Goal: Contribute content: Contribute content

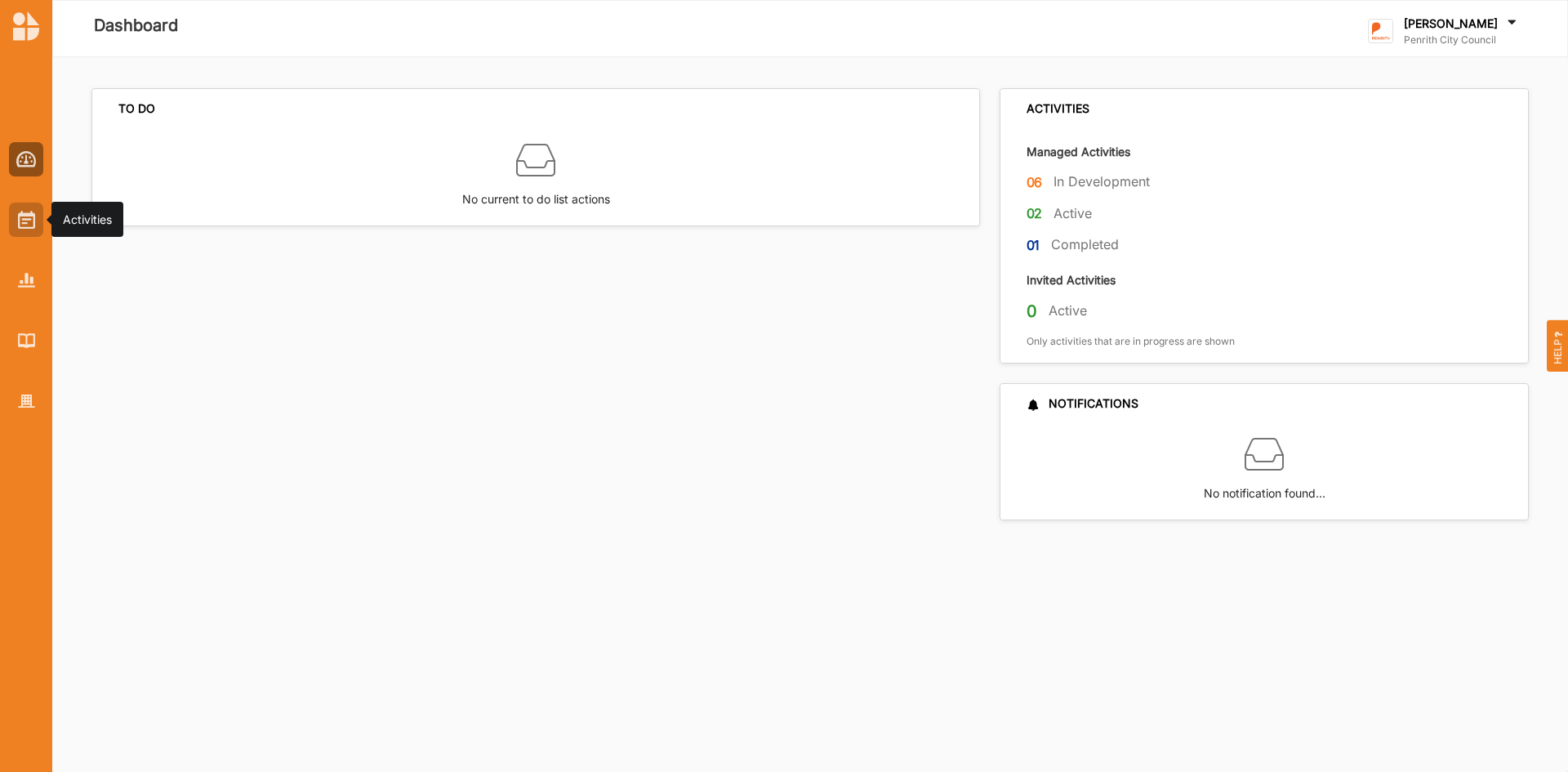
click at [25, 219] on img at bounding box center [26, 219] width 17 height 18
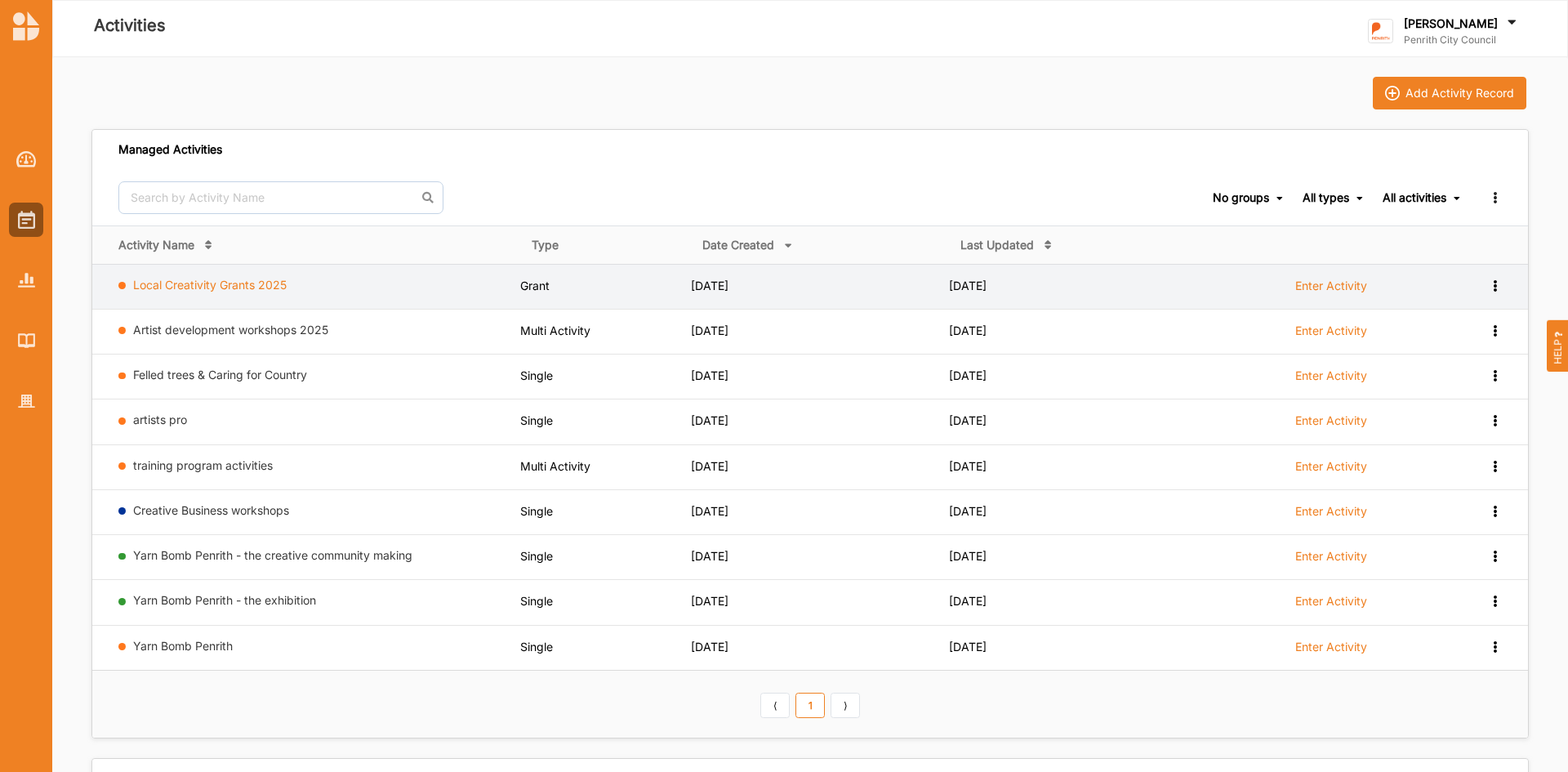
click at [180, 287] on link "Local Creativity Grants 2025" at bounding box center [210, 285] width 154 height 14
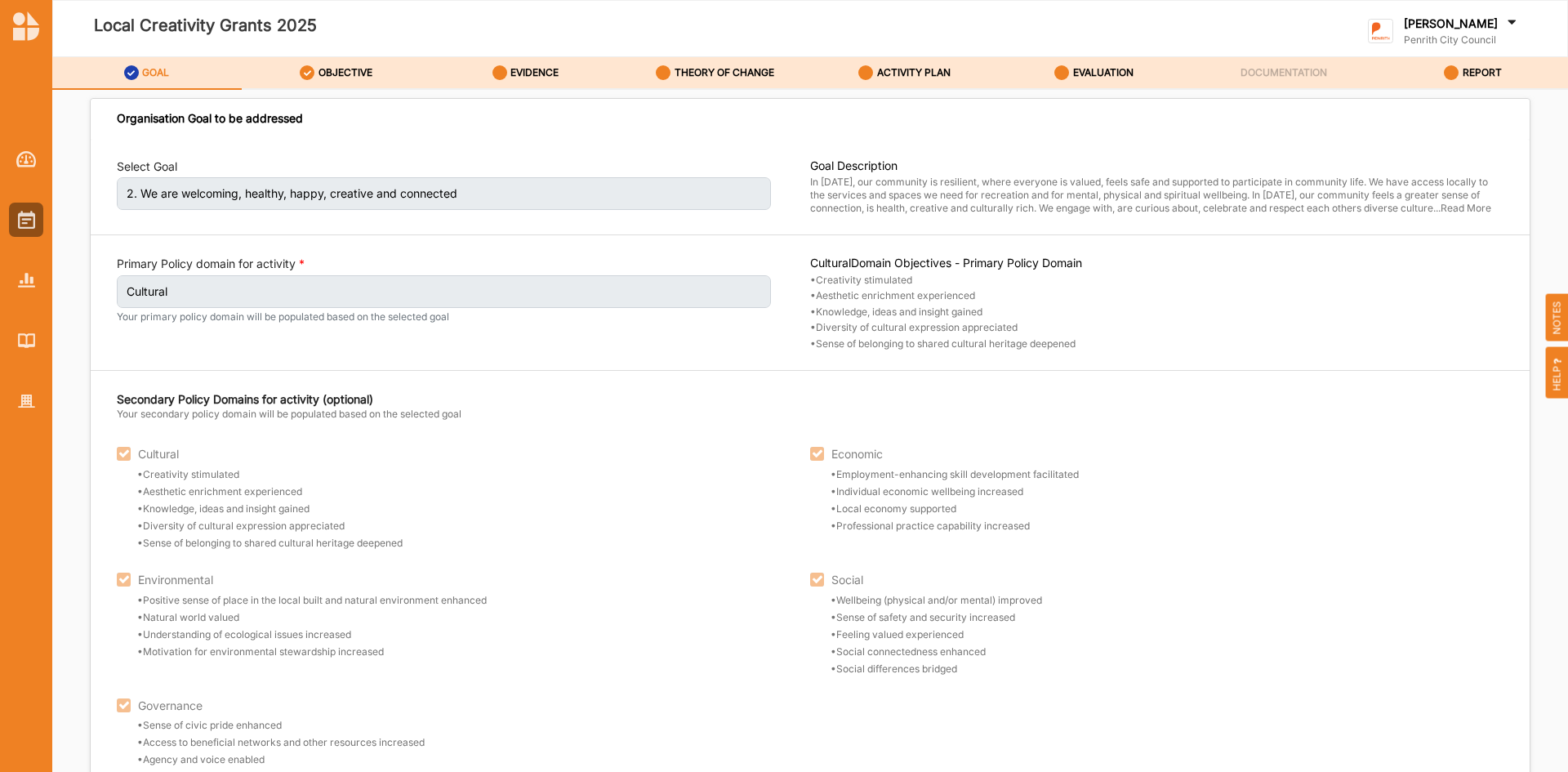
scroll to position [140, 0]
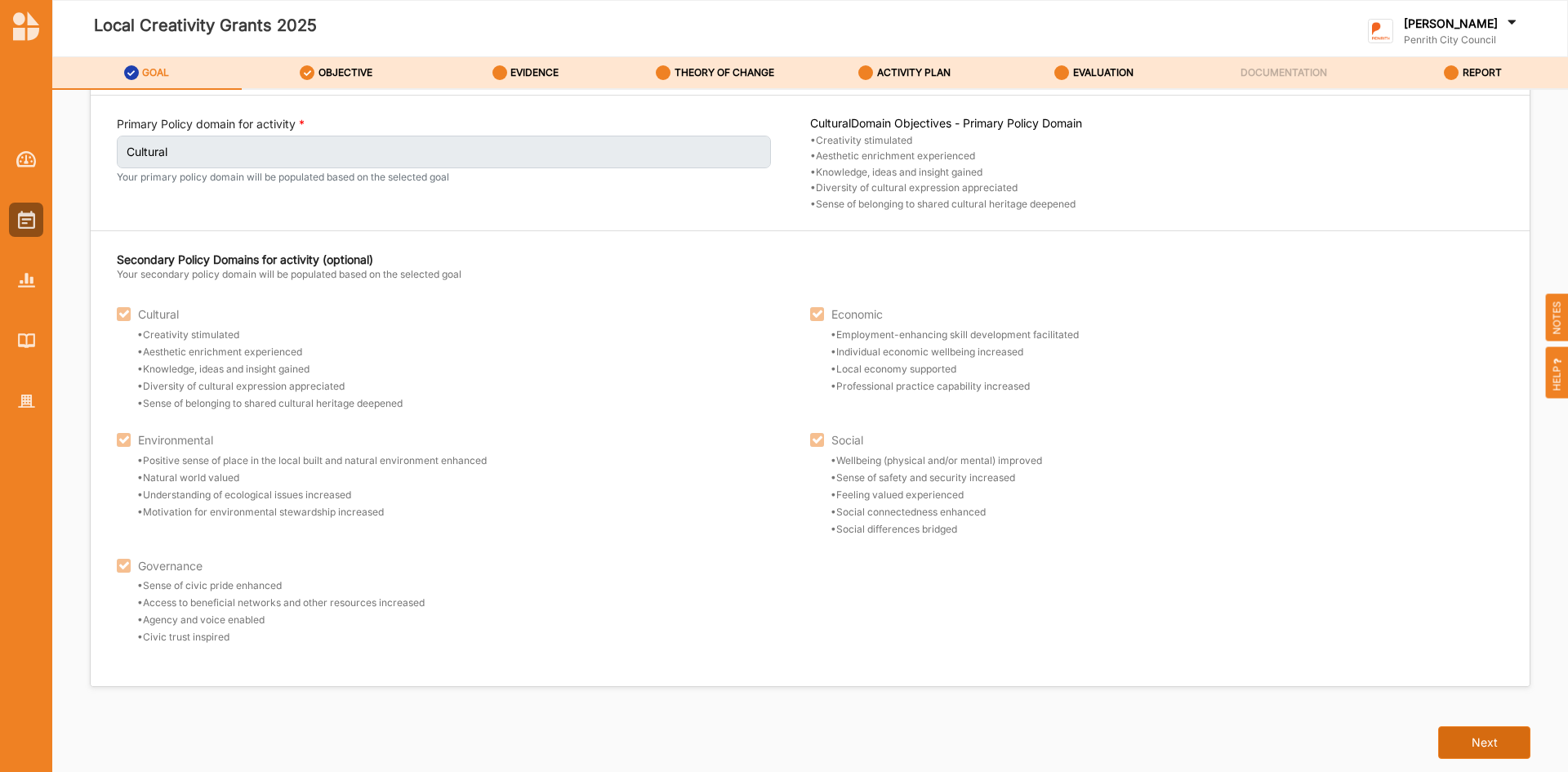
click at [1448, 746] on button "Next" at bounding box center [1484, 742] width 93 height 33
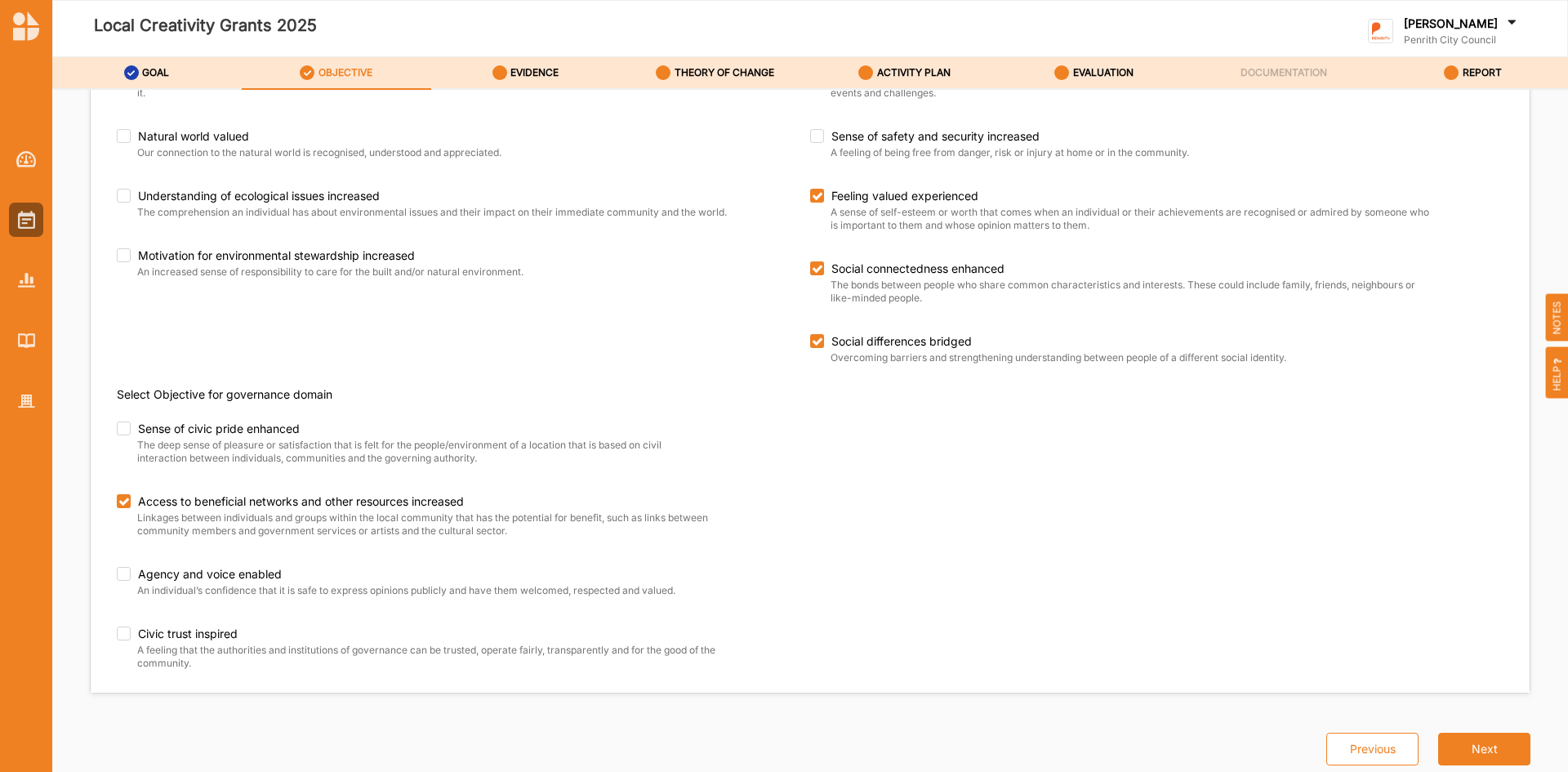
scroll to position [635, 0]
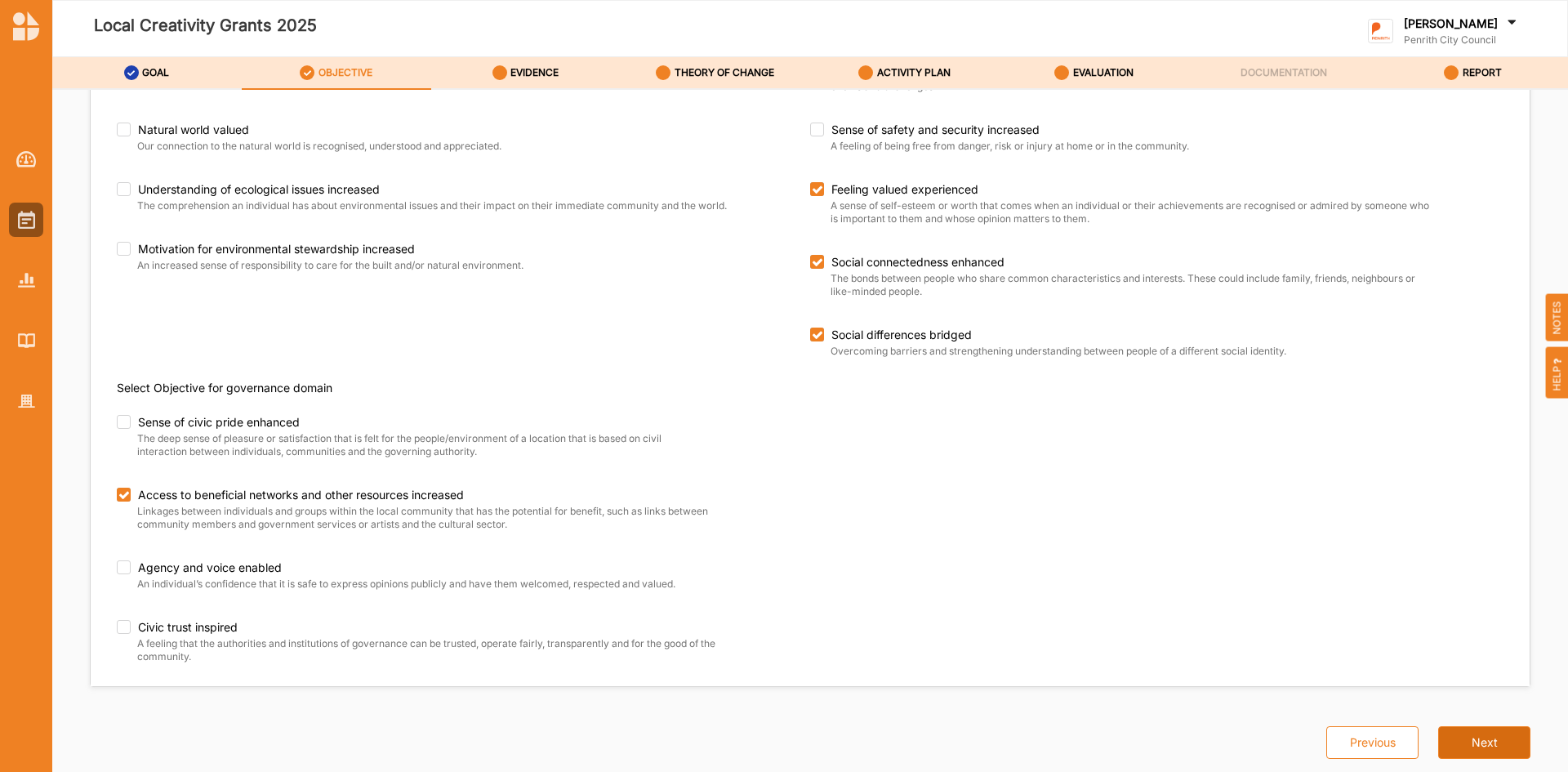
click at [1492, 744] on button "Next" at bounding box center [1484, 742] width 93 height 33
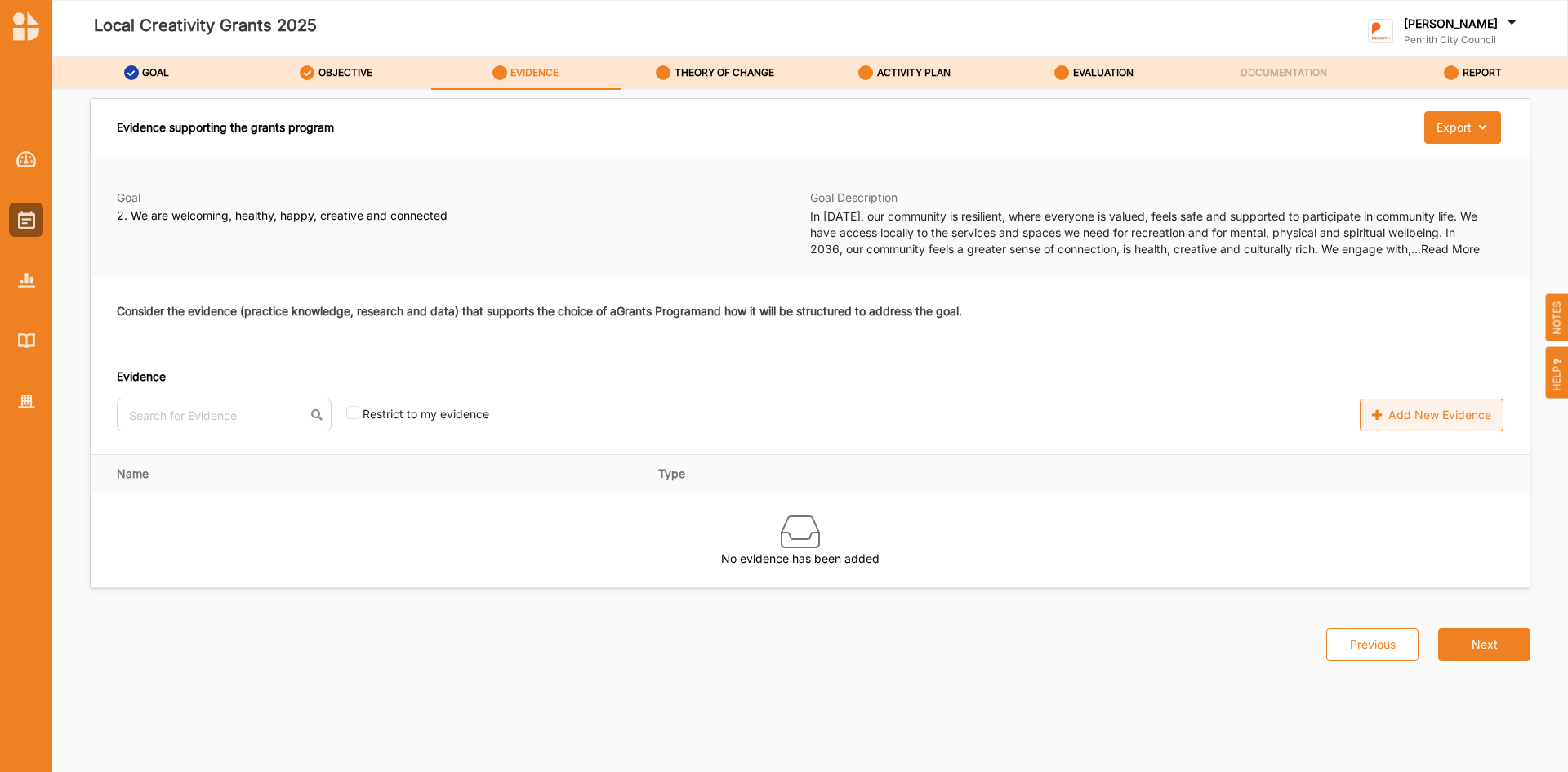
click at [1420, 417] on label "Add New Evidence" at bounding box center [1431, 415] width 144 height 33
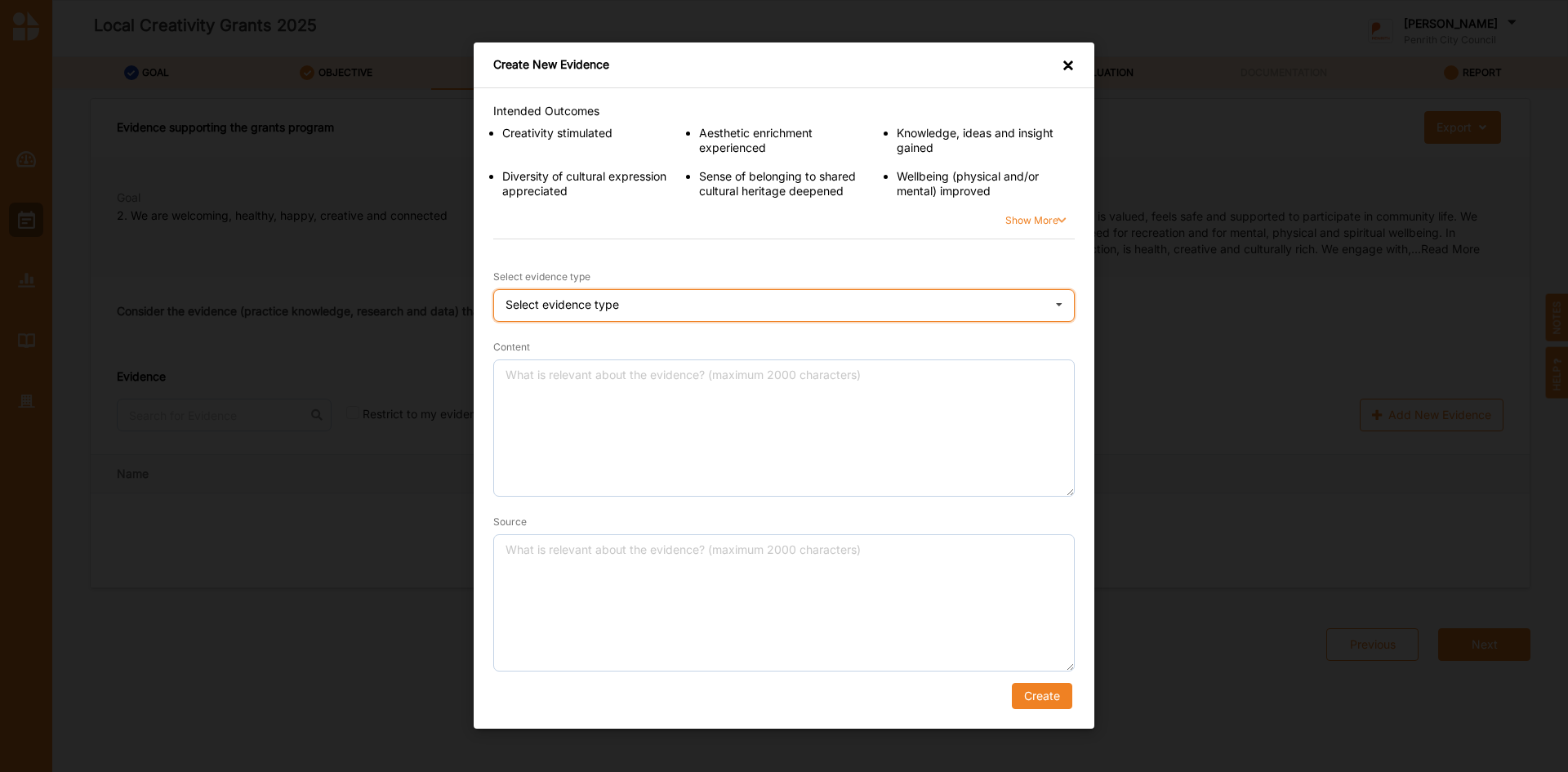
click at [1058, 303] on icon at bounding box center [1059, 307] width 25 height 33
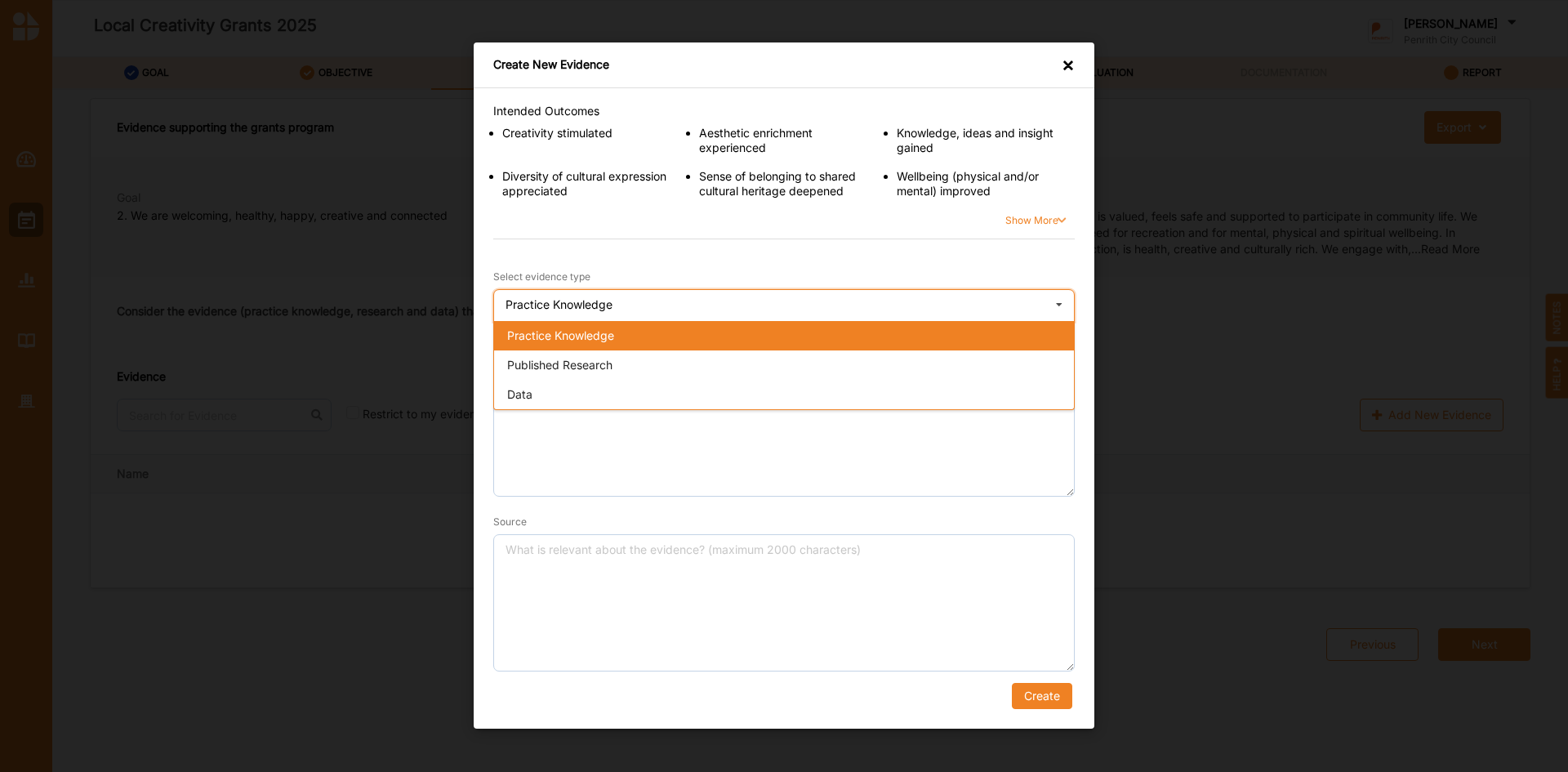
click at [1055, 306] on icon at bounding box center [1059, 307] width 25 height 33
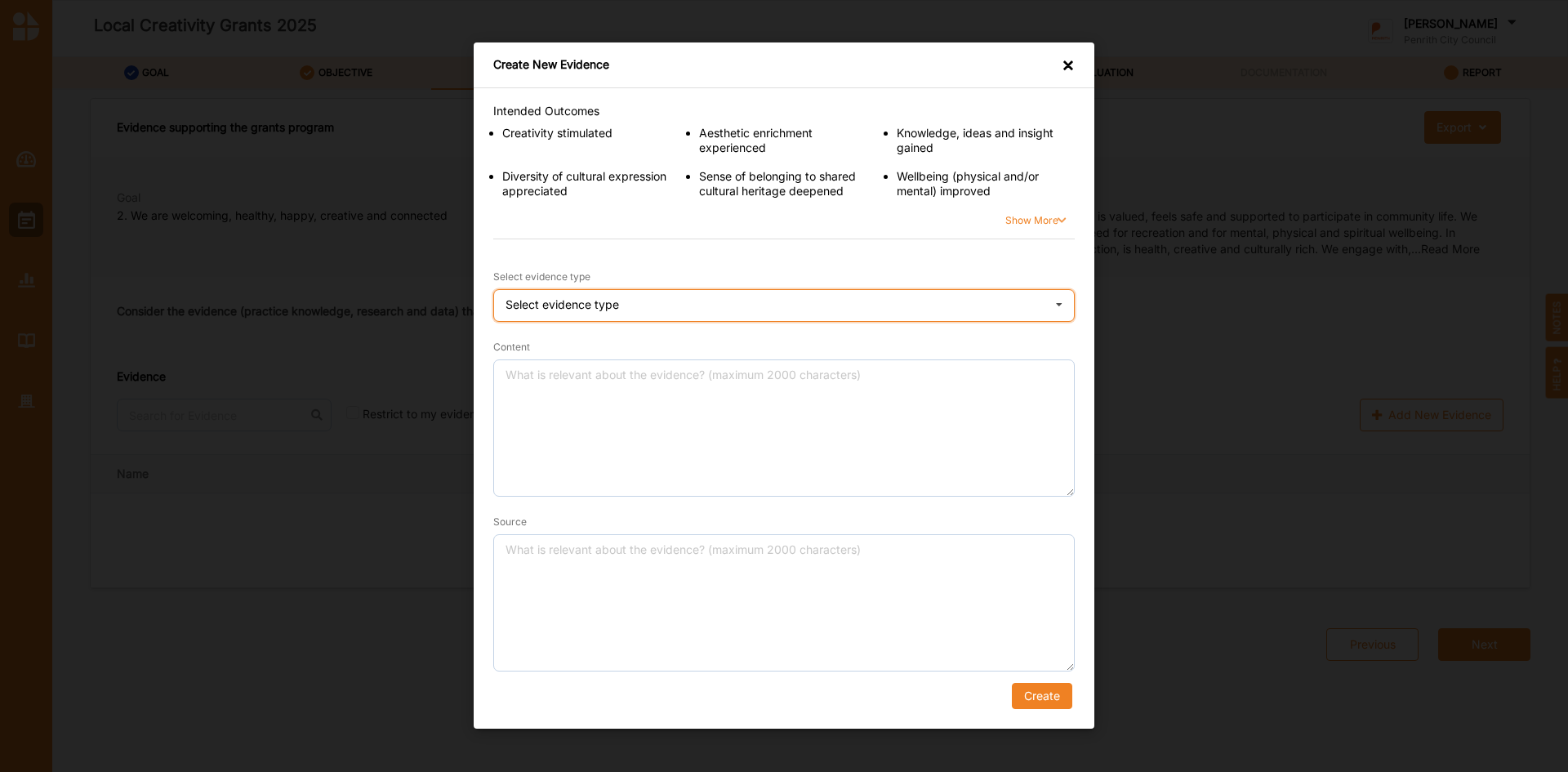
click at [1061, 303] on icon at bounding box center [1059, 307] width 25 height 33
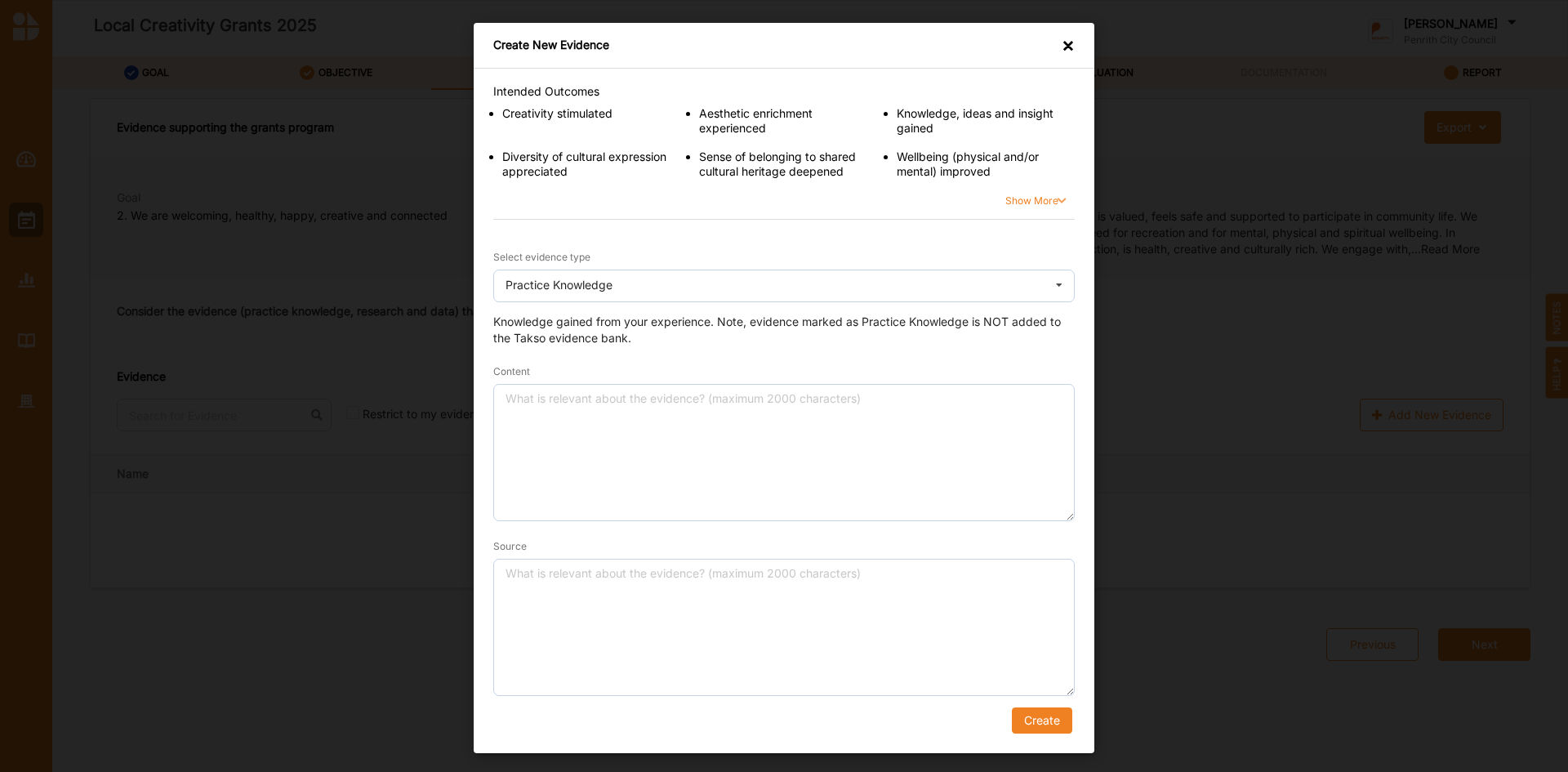
click at [1035, 216] on div "Show More" at bounding box center [784, 206] width 581 height 29
click at [1036, 201] on button "Show More" at bounding box center [1018, 201] width 107 height 10
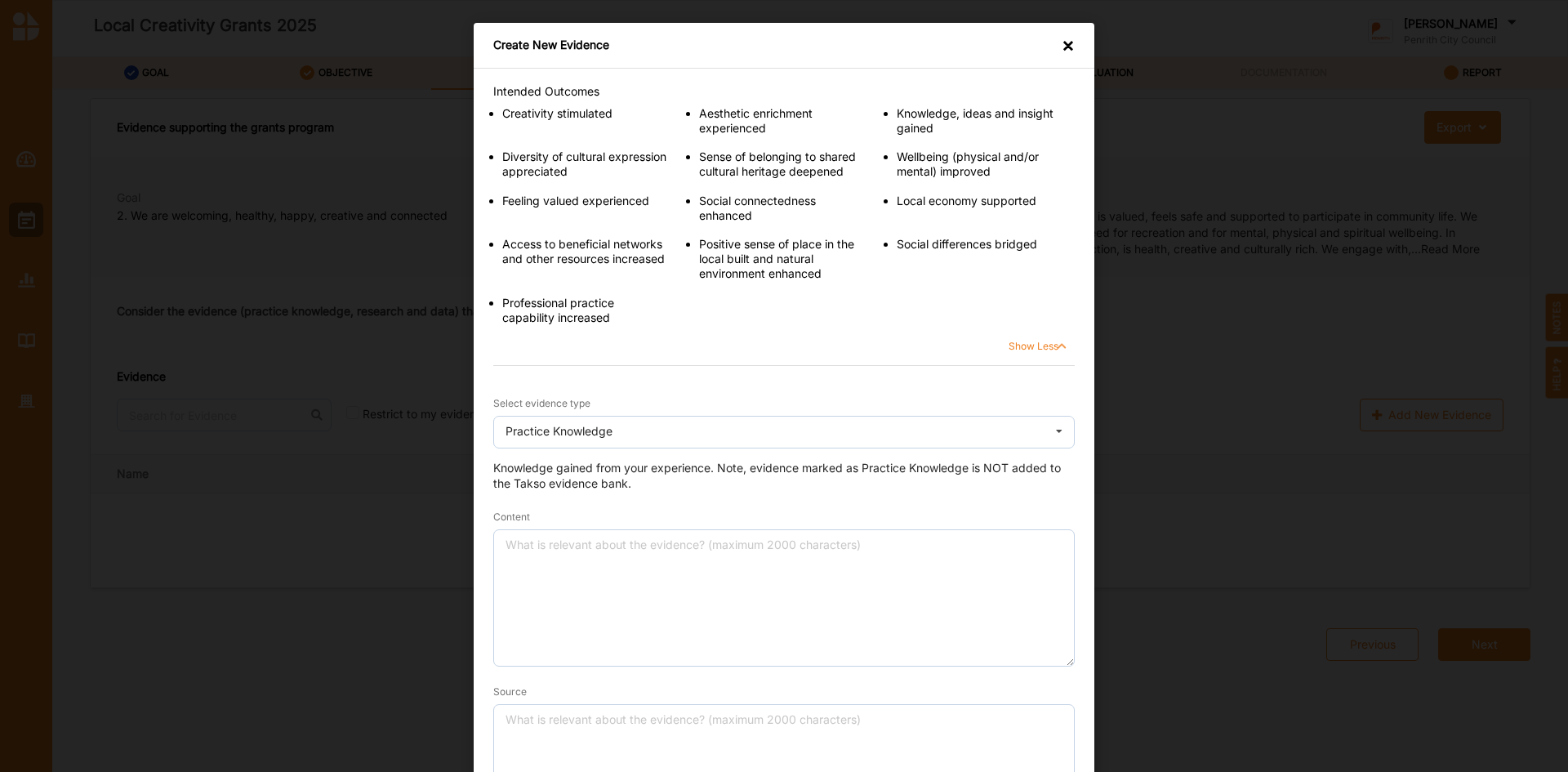
click at [1026, 345] on button "Show Less" at bounding box center [1018, 346] width 107 height 10
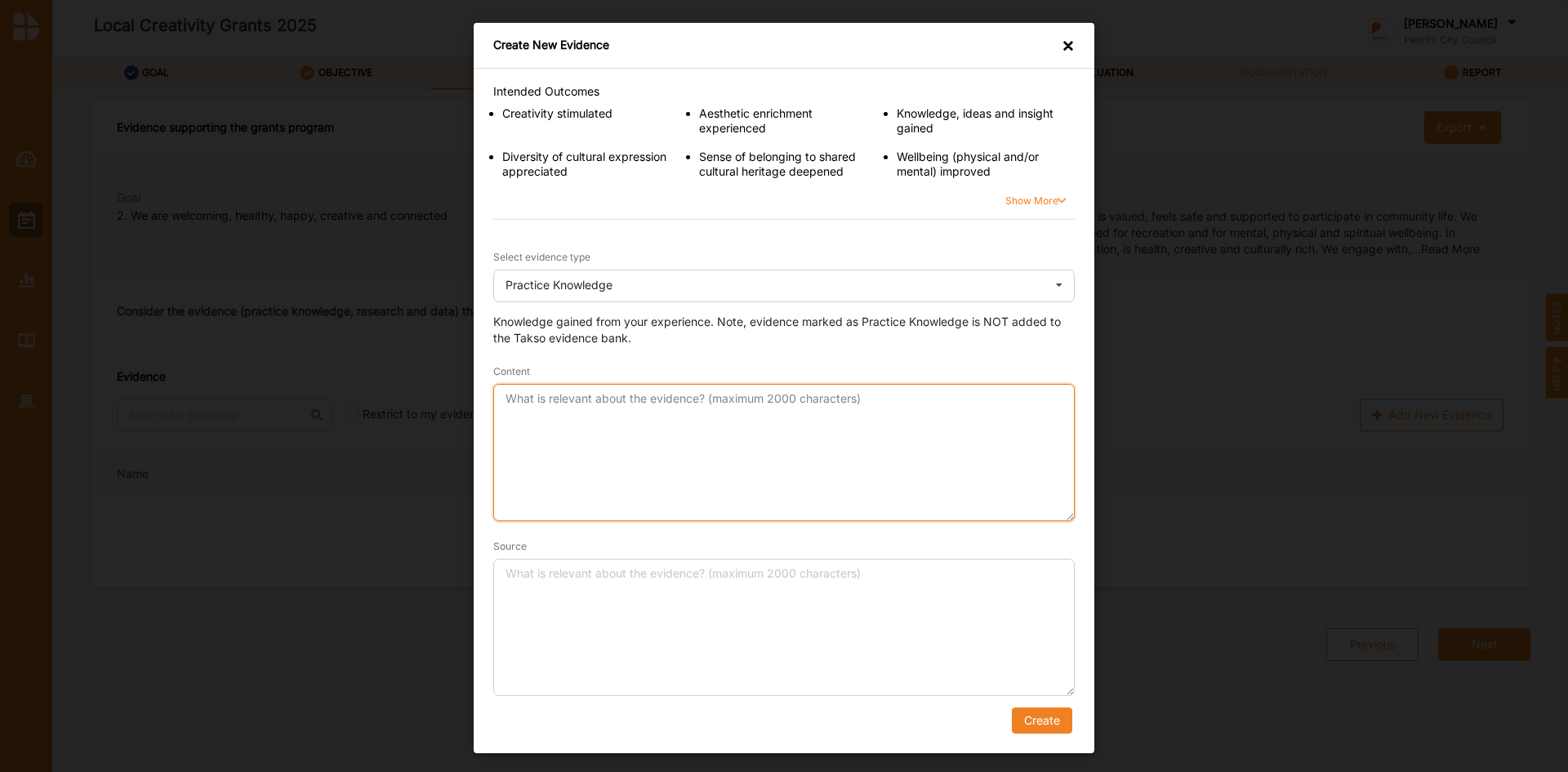
click at [578, 426] on textarea "Content" at bounding box center [784, 453] width 581 height 138
click at [563, 411] on textarea "Grants programs are competitive, and grants are awarded to the applicants who b…" at bounding box center [784, 453] width 581 height 138
click at [687, 398] on textarea "Grants programs are competitive, and grants are awarded to the applicants who b…" at bounding box center [784, 453] width 581 height 138
click at [782, 409] on textarea "Grants programs are competitive, and grants are awarded to the applicants who b…" at bounding box center [784, 453] width 581 height 138
type textarea "Grants programs are competitive, and grants are awarded to the applicants who b…"
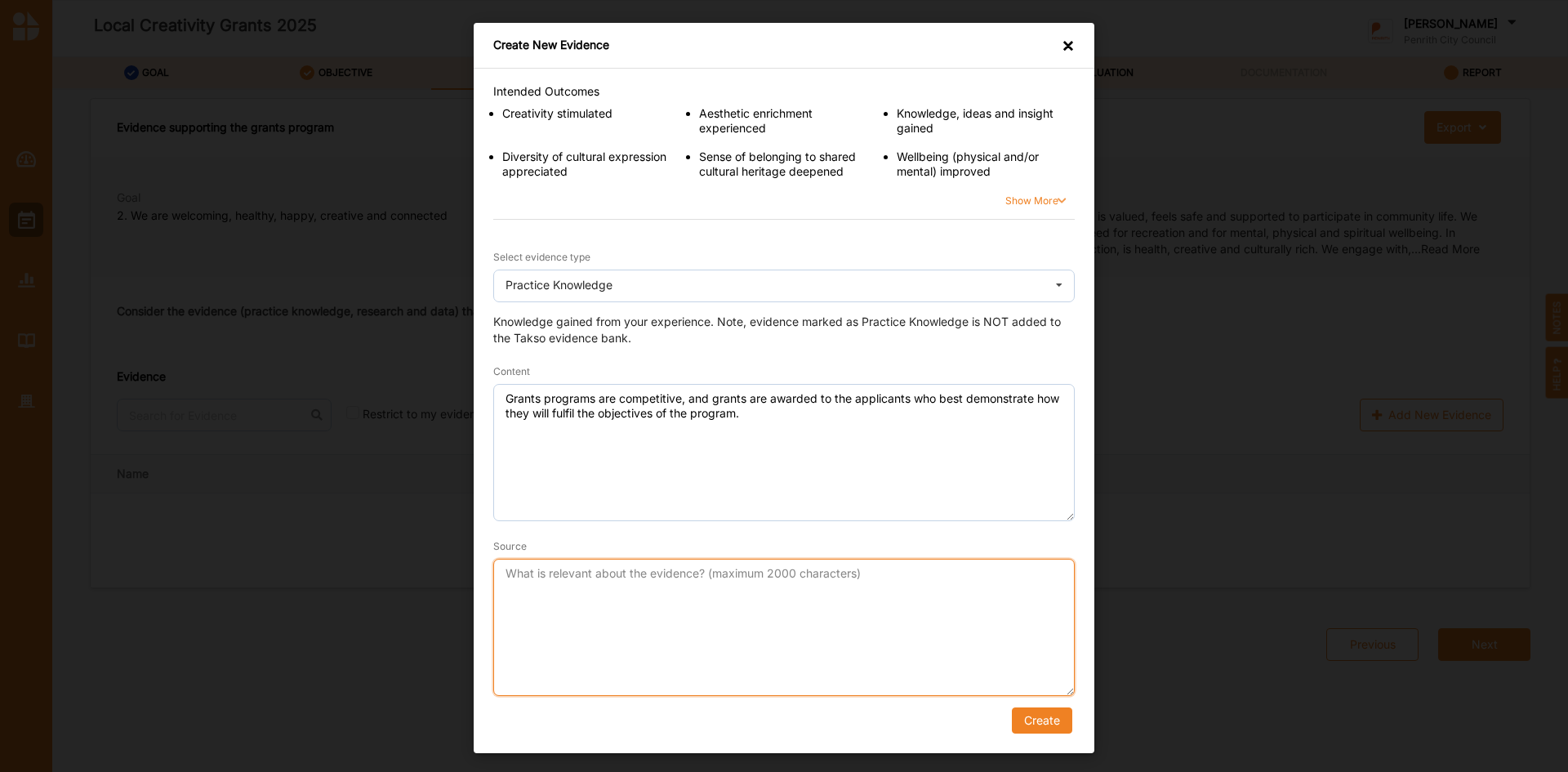
click at [631, 582] on textarea "Source" at bounding box center [784, 627] width 581 height 138
drag, startPoint x: 544, startPoint y: 571, endPoint x: 664, endPoint y: 547, distance: 122.4
click at [544, 569] on textarea "Practivce knowledge" at bounding box center [784, 627] width 581 height 138
drag, startPoint x: 646, startPoint y: 577, endPoint x: 475, endPoint y: 579, distance: 171.0
click at [475, 579] on div "Intended Outcomes Creativity stimulated Aesthetic enrichment experienced Knowle…" at bounding box center [784, 411] width 621 height 685
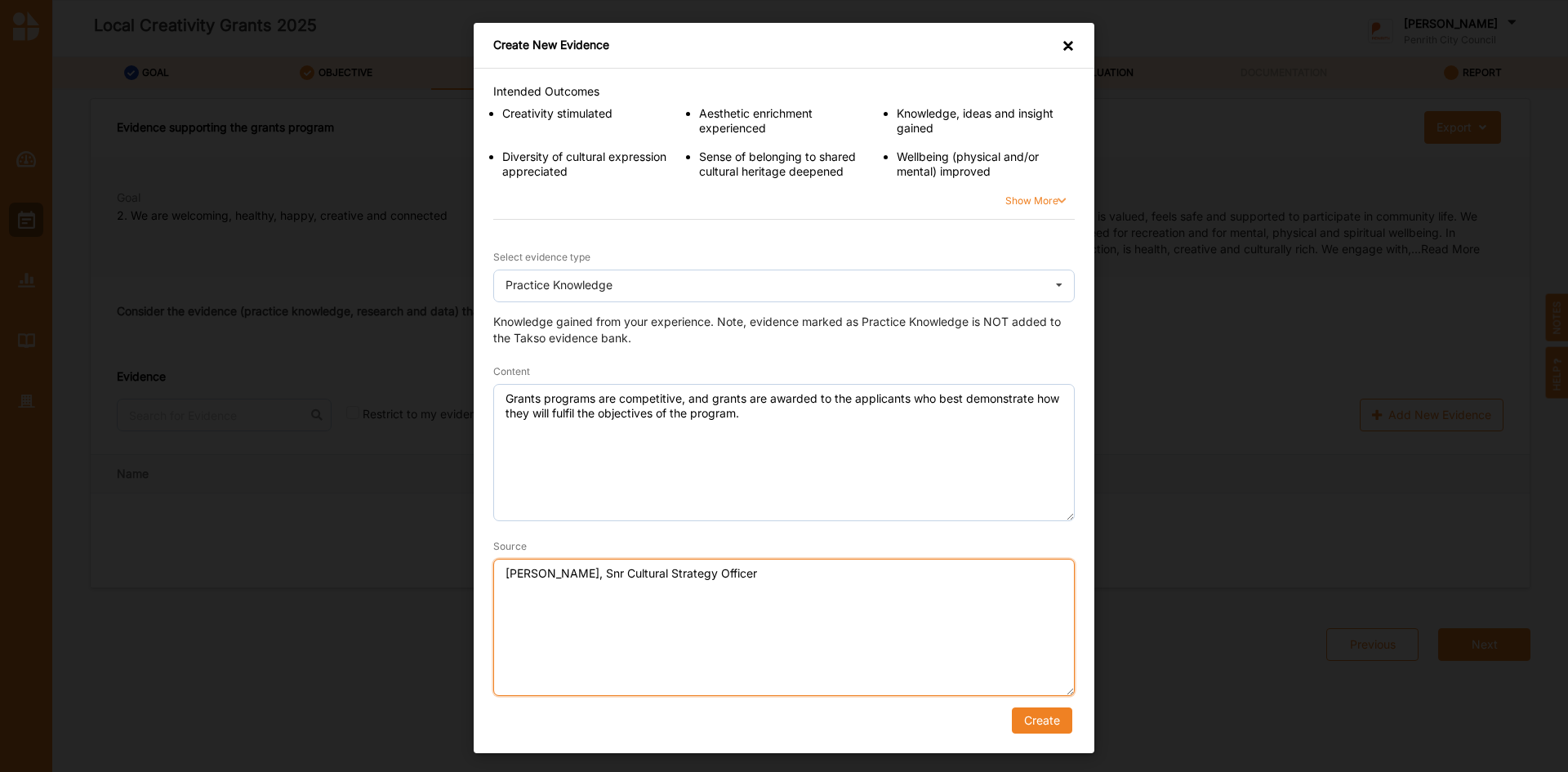
type textarea "[PERSON_NAME], Snr Cultural Strategy Officer"
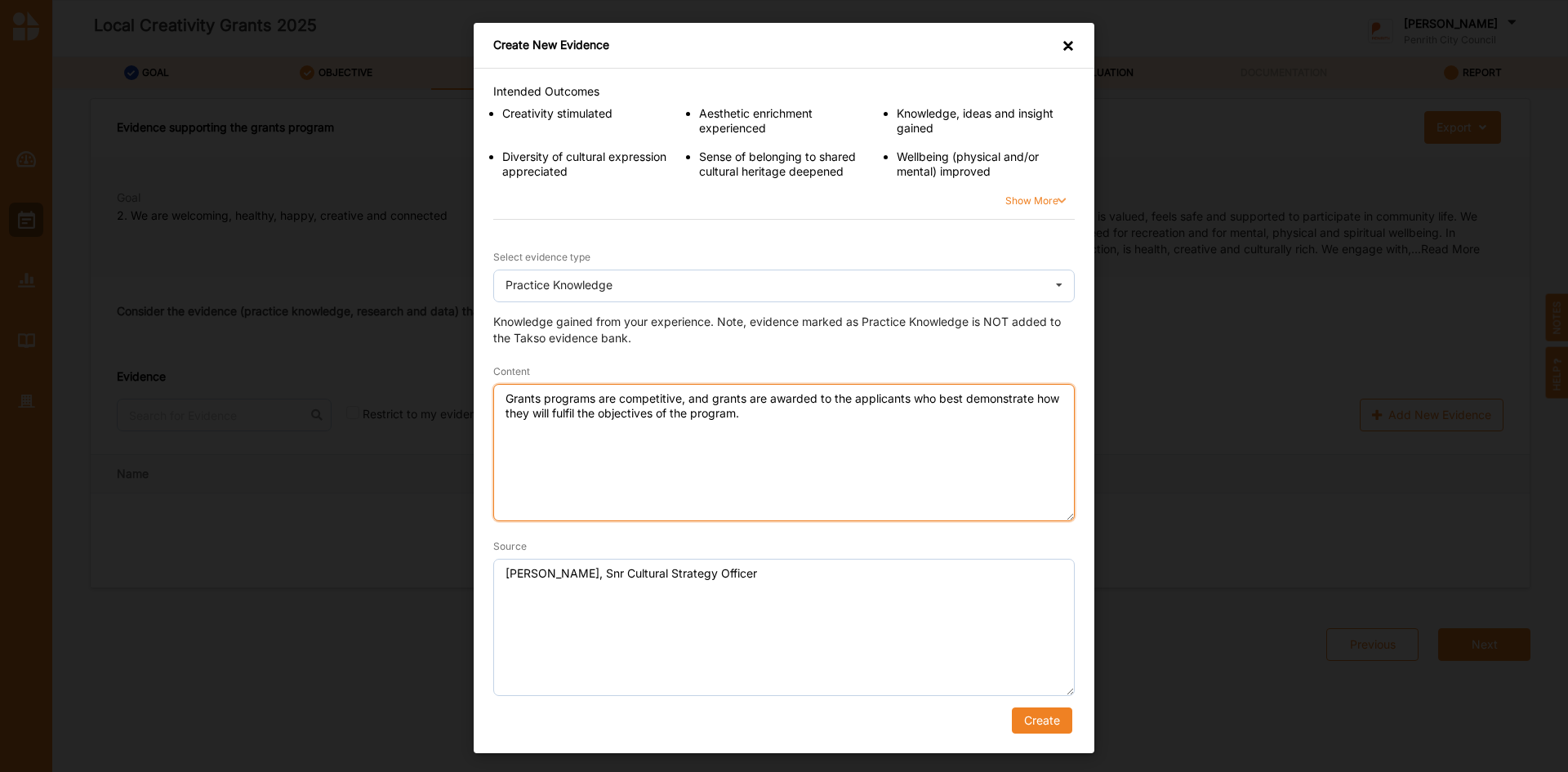
click at [752, 417] on textarea "Grants programs are competitive, and grants are awarded to the applicants who b…" at bounding box center [784, 453] width 581 height 138
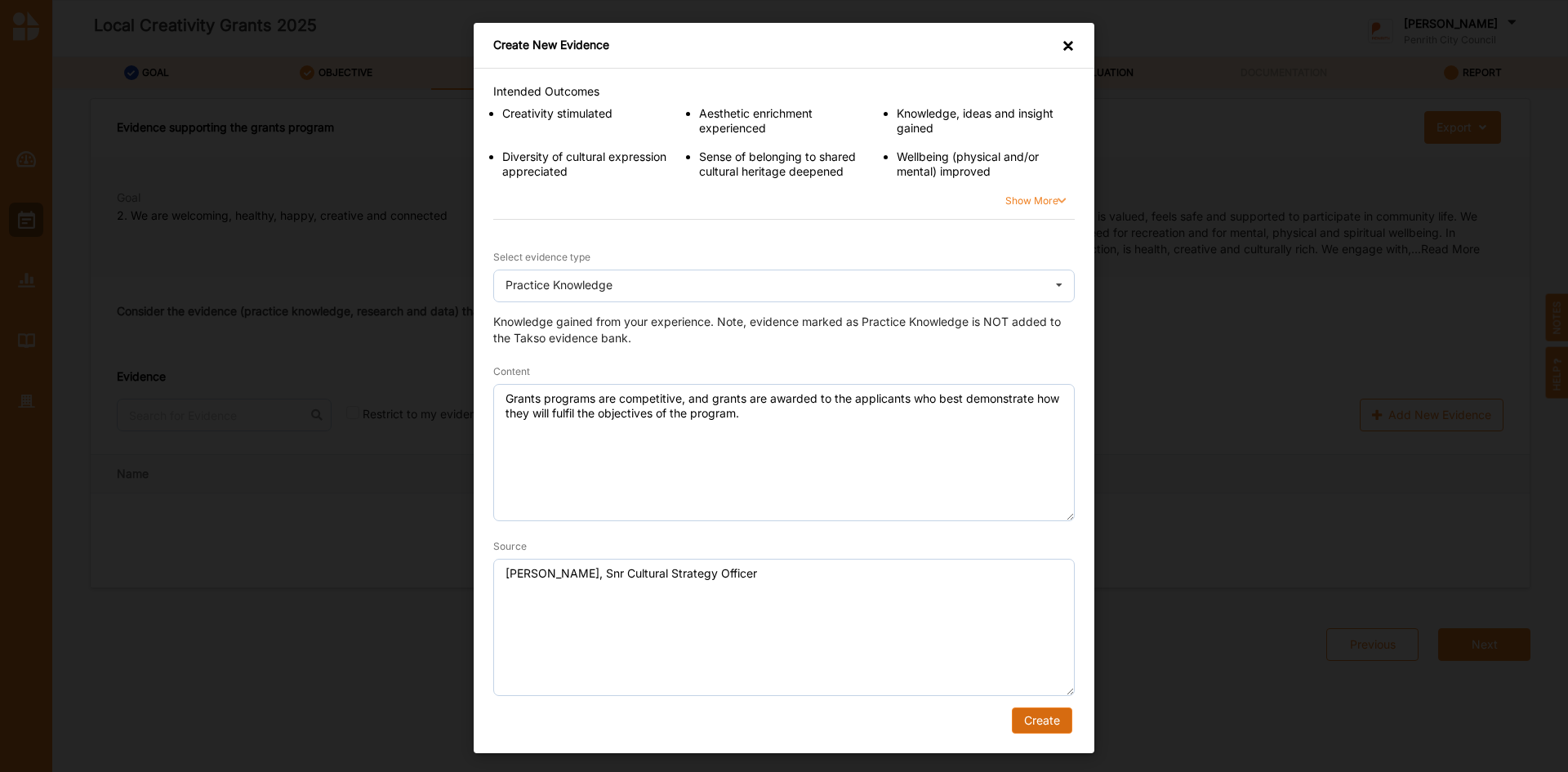
click at [1037, 717] on button "Create" at bounding box center [1042, 720] width 61 height 26
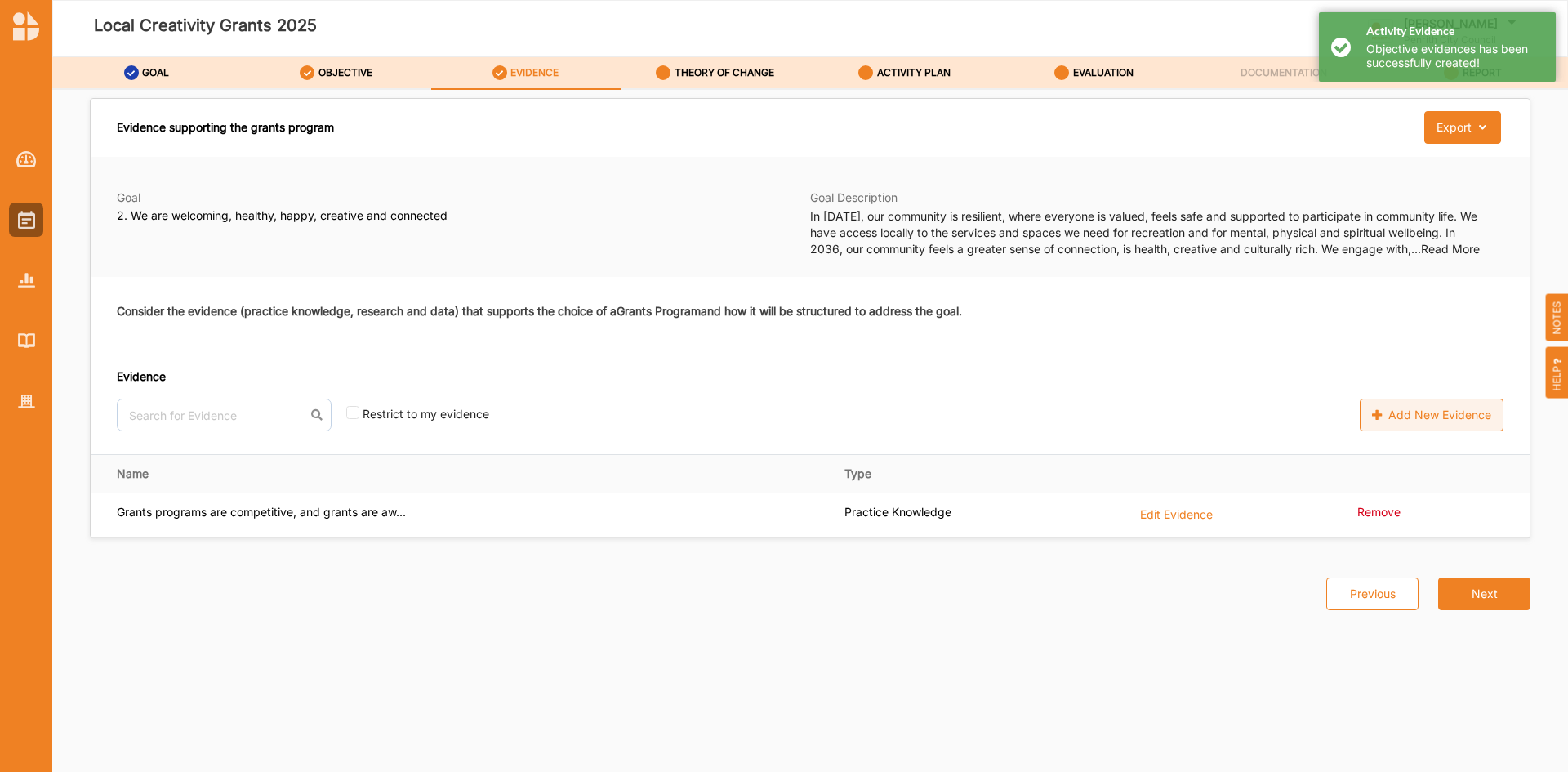
click at [1454, 419] on label "Add New Evidence" at bounding box center [1431, 415] width 144 height 33
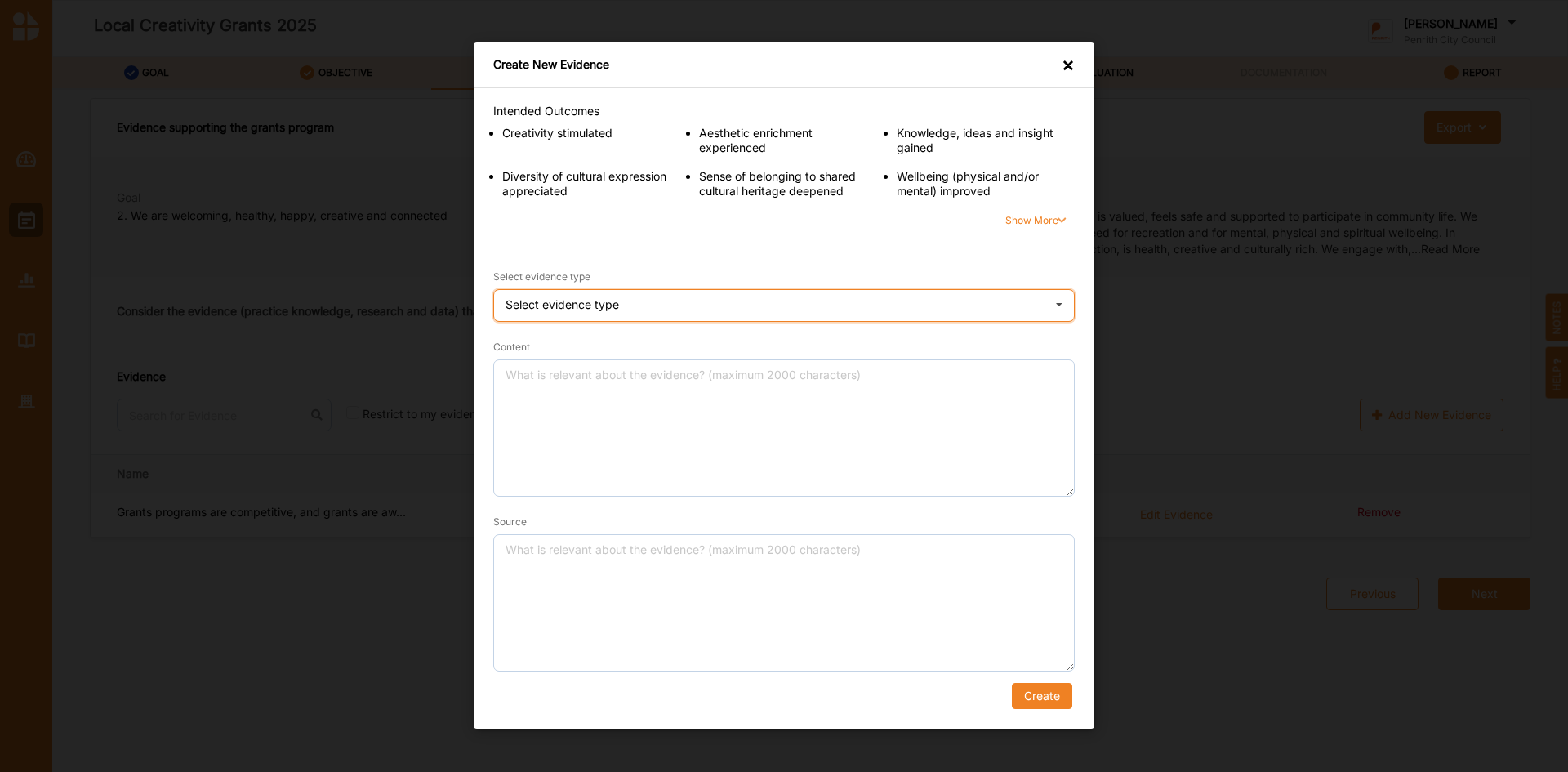
click at [1060, 302] on icon at bounding box center [1059, 307] width 25 height 33
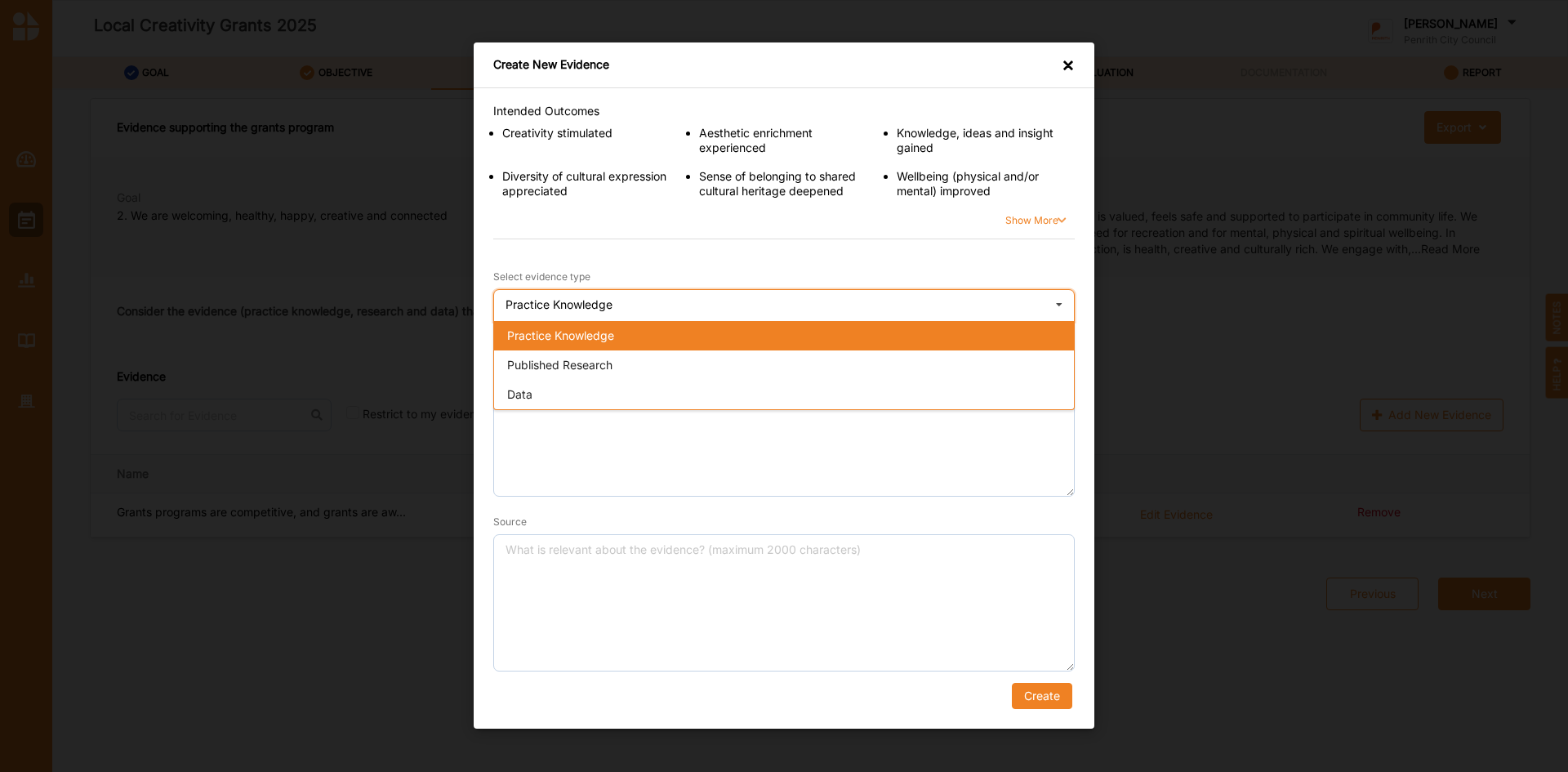
click at [554, 332] on span "Practice Knowledge" at bounding box center [560, 336] width 107 height 14
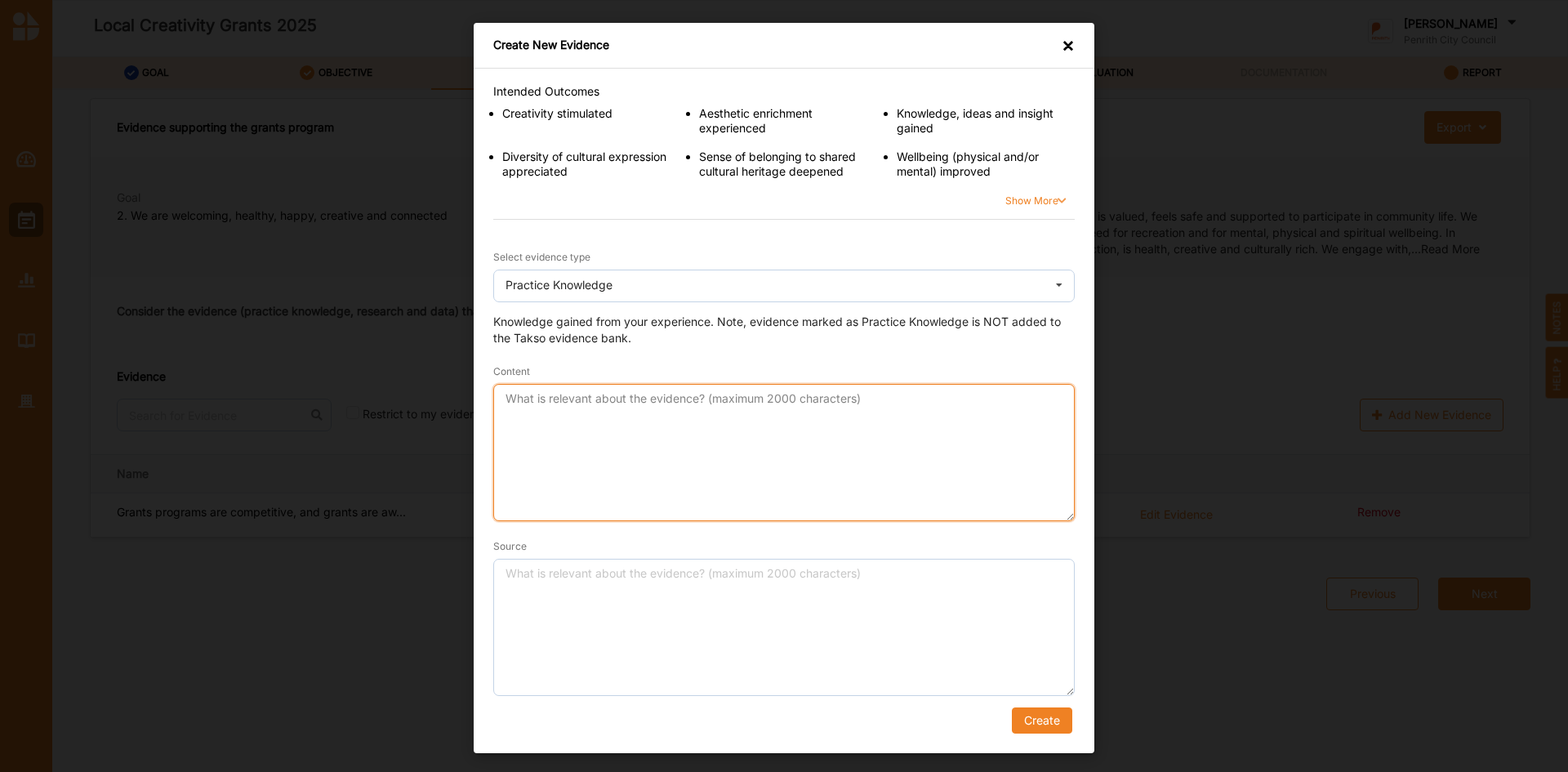
click at [556, 408] on textarea "Content" at bounding box center [784, 453] width 581 height 138
click at [763, 413] on textarea "Grants programs are promoted widely and anyone who meets the eligibleity criter…" at bounding box center [784, 453] width 581 height 138
click at [879, 414] on textarea "Grants programs are promoted widely and anyone who meets the eligibleity criter…" at bounding box center [784, 453] width 581 height 138
click at [822, 418] on textarea "Grants programs are promoted widely and anyone who meets the eligibleity criter…" at bounding box center [784, 453] width 581 height 138
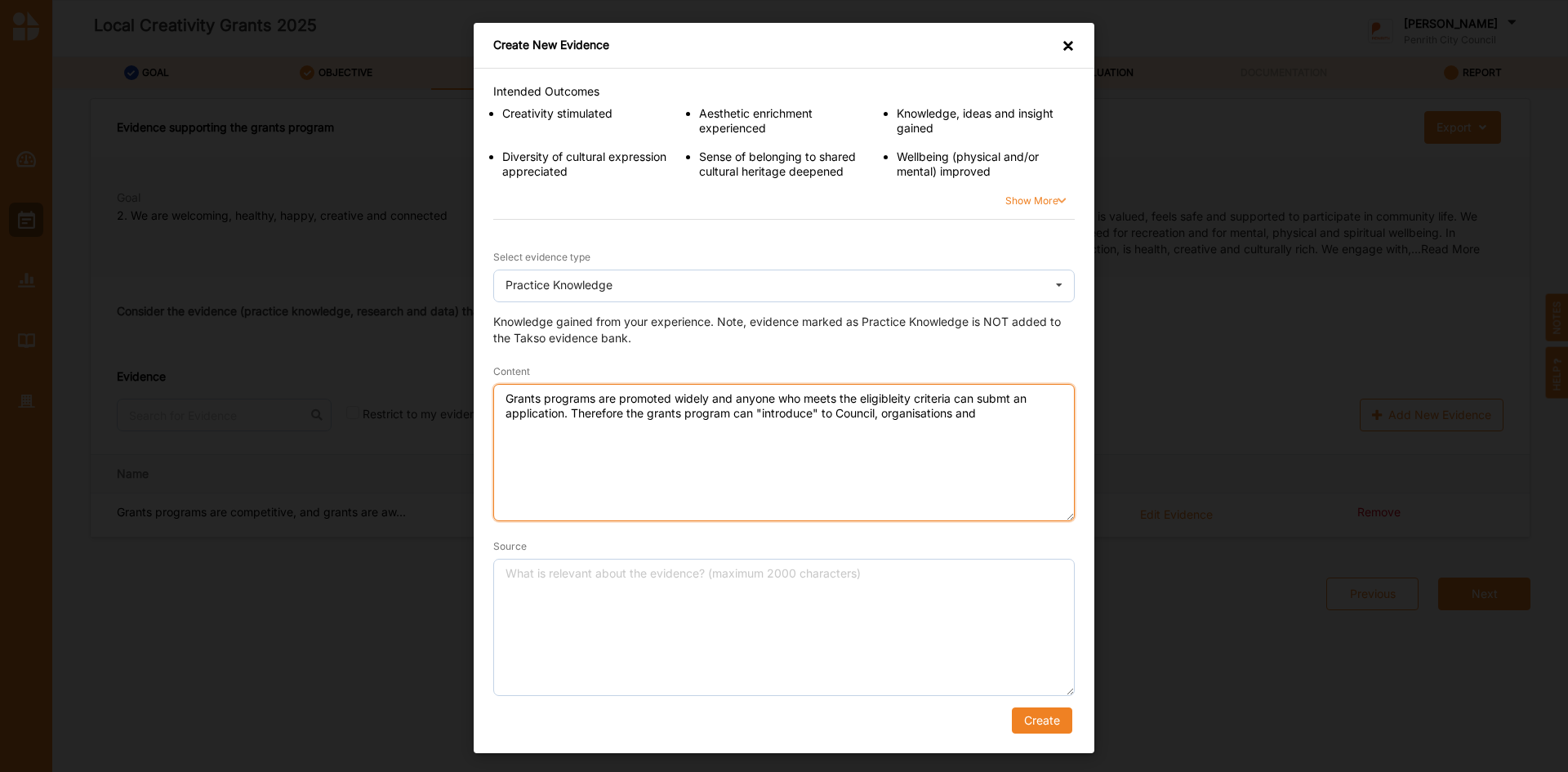
click at [1019, 414] on textarea "Grants programs are promoted widely and anyone who meets the eligibleity criter…" at bounding box center [784, 453] width 581 height 138
click at [958, 416] on textarea "Grants programs are promoted widely and anyone who meets the eligibleity criter…" at bounding box center [784, 453] width 581 height 138
click at [756, 433] on textarea "Grants programs are promoted widely and anyone who meets the eligibleity criter…" at bounding box center [784, 453] width 581 height 138
click at [888, 395] on textarea "Grants programs are promoted widely and anyone who meets the eligibleity criter…" at bounding box center [784, 453] width 581 height 138
click at [897, 399] on textarea "Grants programs are promoted widely and anyone who meets the eligibleity criter…" at bounding box center [784, 453] width 581 height 138
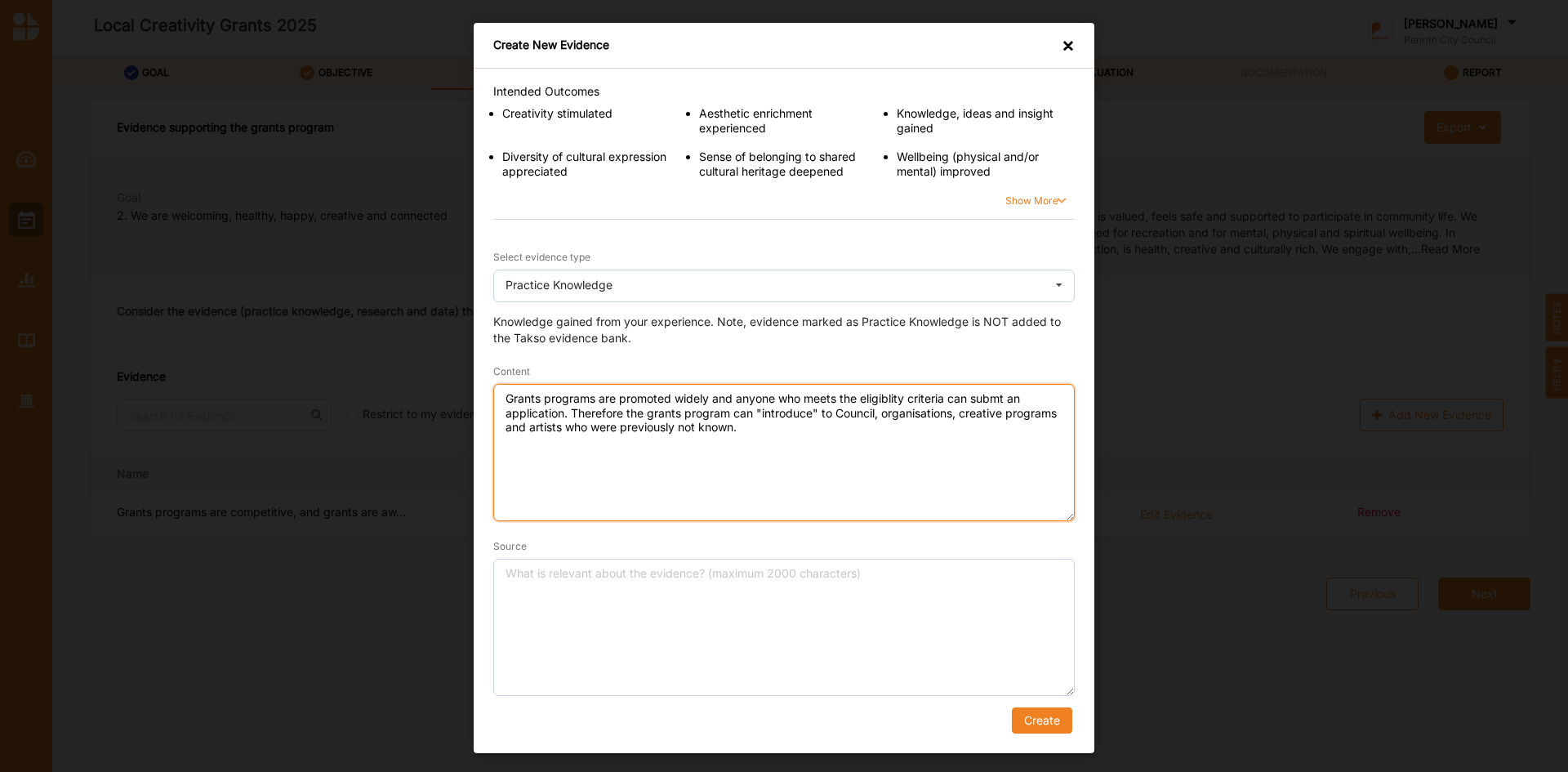
click at [983, 403] on textarea "Grants programs are promoted widely and anyone who meets the eligiblity criteri…" at bounding box center [784, 453] width 581 height 138
click at [998, 401] on textarea "Grants programs are promoted widely and anyone who meets the eligiblity criteri…" at bounding box center [784, 453] width 581 height 138
click at [1003, 398] on textarea "Grants programs are promoted widely and anyone who meets the eligiblity criteri…" at bounding box center [784, 453] width 581 height 138
click at [898, 396] on textarea "Grants programs are promoted widely and anyone who meets the eligiblity criteri…" at bounding box center [784, 453] width 581 height 138
click at [775, 450] on textarea "Grants programs are promoted widely and anyone who meets the eligibility criter…" at bounding box center [784, 453] width 581 height 138
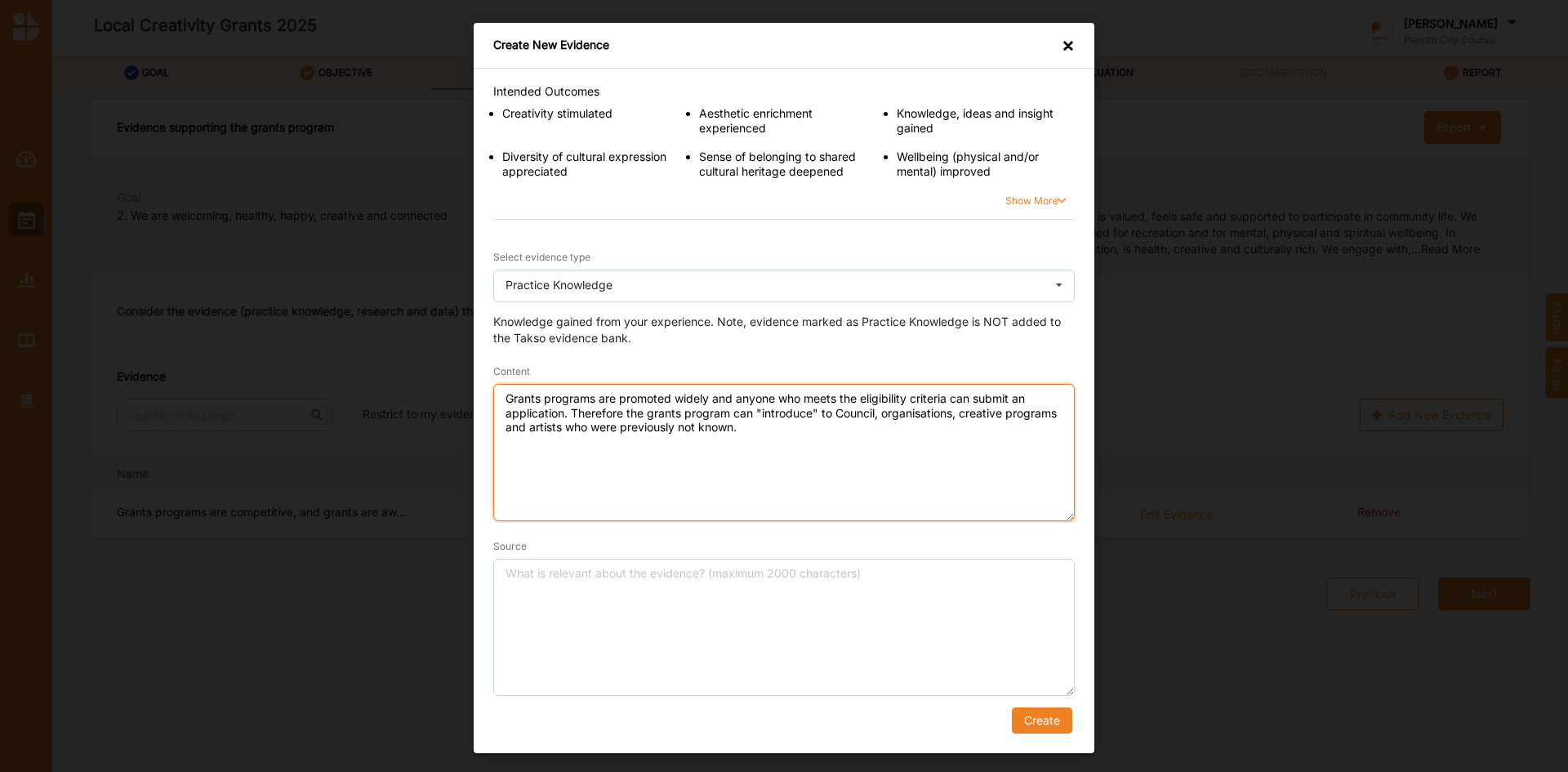
click at [767, 431] on textarea "Grants programs are promoted widely and anyone who meets the eligibility criter…" at bounding box center [784, 453] width 581 height 138
click at [877, 456] on textarea "Grants programs are promoted widely and anyone who meets the eligibility criter…" at bounding box center [784, 453] width 581 height 138
click at [790, 474] on textarea "Grants programs are promoted widely and anyone who meets the eligibility criter…" at bounding box center [784, 453] width 581 height 138
click at [527, 471] on textarea "Grants programs are promoted widely and anyone who meets the eligibility criter…" at bounding box center [784, 453] width 581 height 138
click at [534, 473] on textarea "Grants programs are promoted widely and anyone who meets the eligibility criter…" at bounding box center [784, 453] width 581 height 138
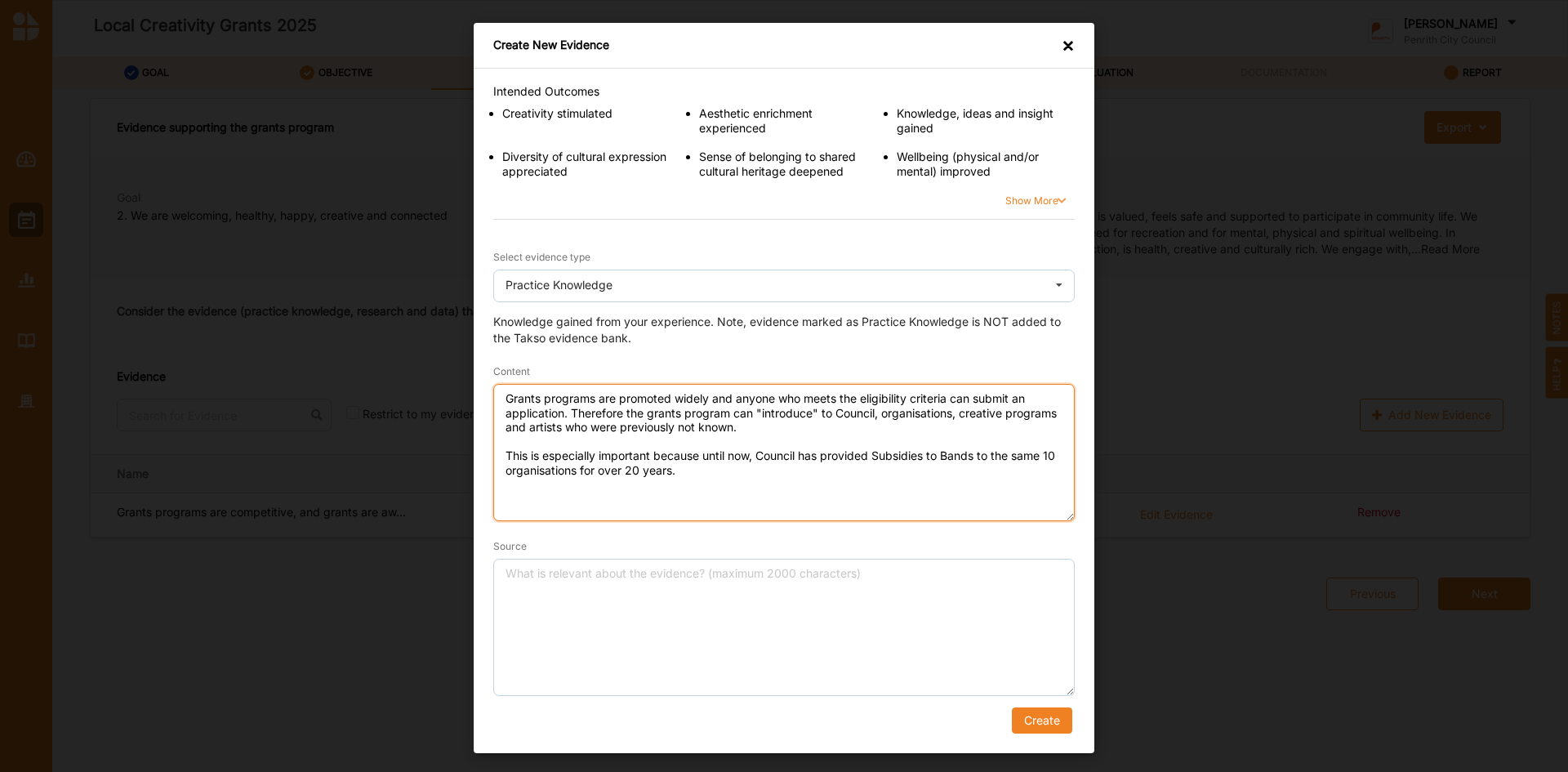
click at [651, 482] on textarea "Grants programs are promoted widely and anyone who meets the eligibility criter…" at bounding box center [784, 453] width 581 height 138
drag, startPoint x: 703, startPoint y: 473, endPoint x: 501, endPoint y: 454, distance: 202.9
click at [501, 454] on textarea "Grants programs are promoted widely and anyone who meets the eligibility criter…" at bounding box center [784, 453] width 581 height 138
type textarea "Grants programs are promoted widely and anyone who meets the eligibility criter…"
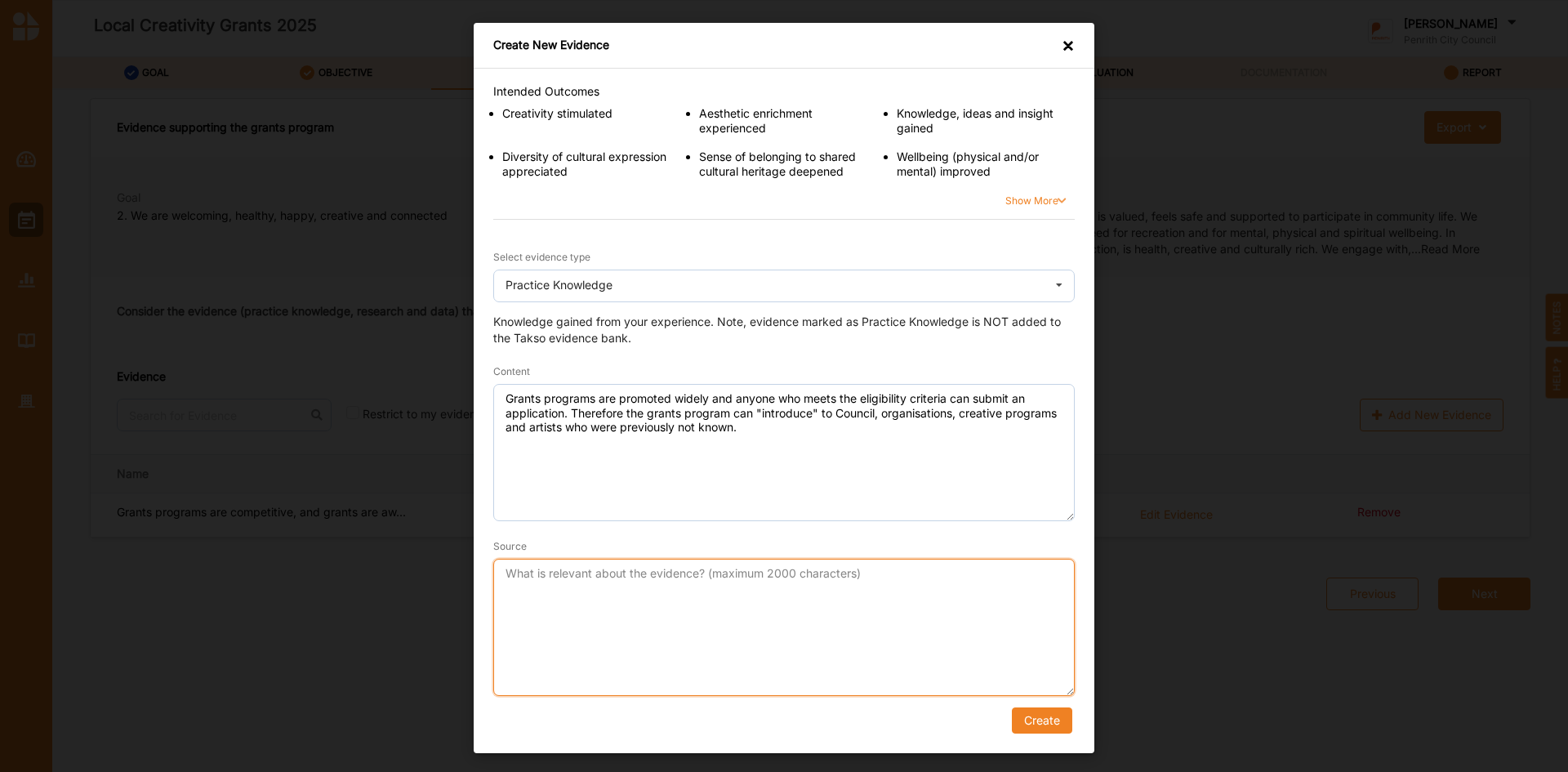
click at [741, 593] on textarea "Source" at bounding box center [784, 627] width 581 height 138
type textarea "[PERSON_NAME]"
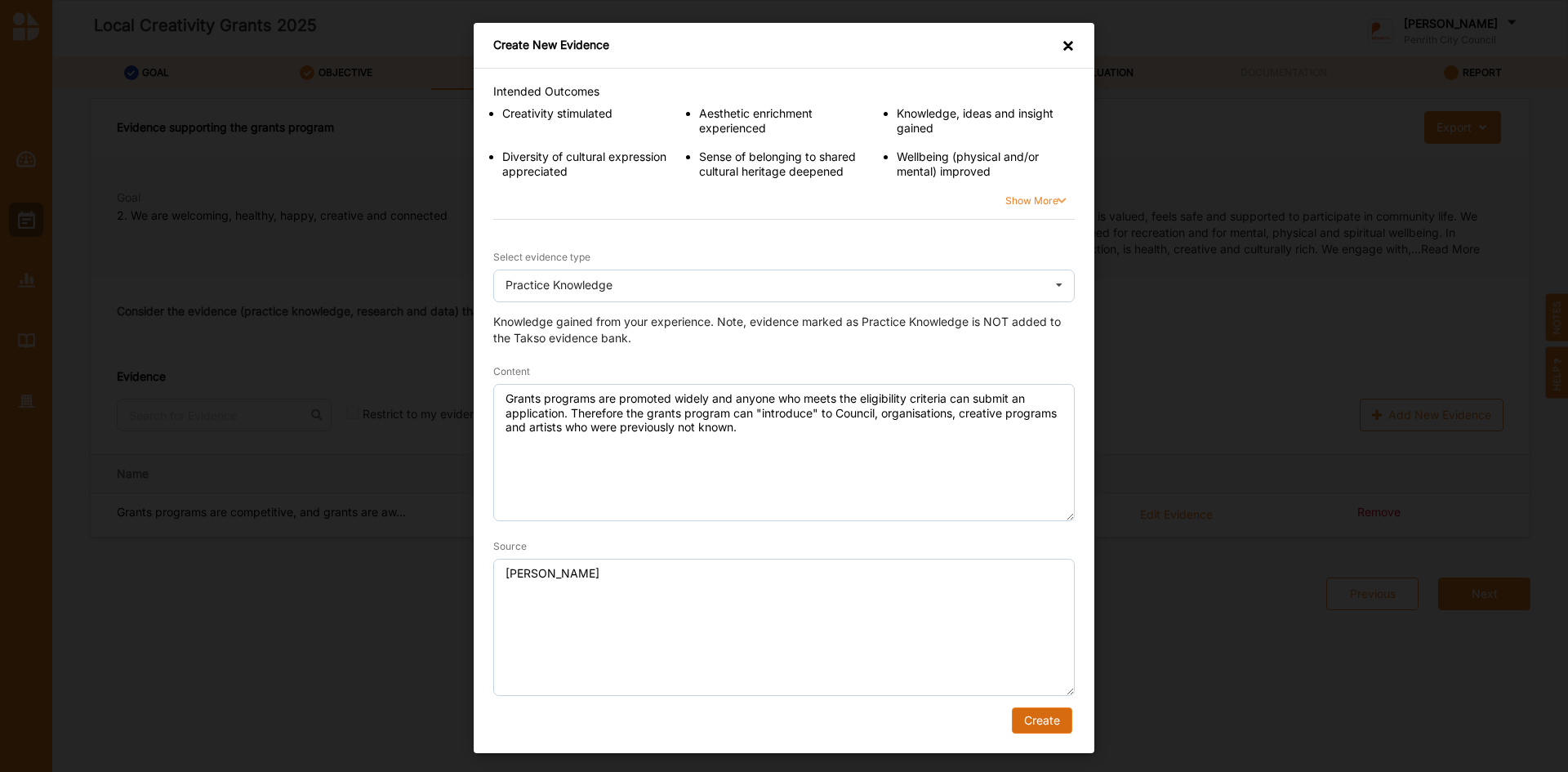
click at [1040, 711] on button "Create" at bounding box center [1042, 720] width 61 height 26
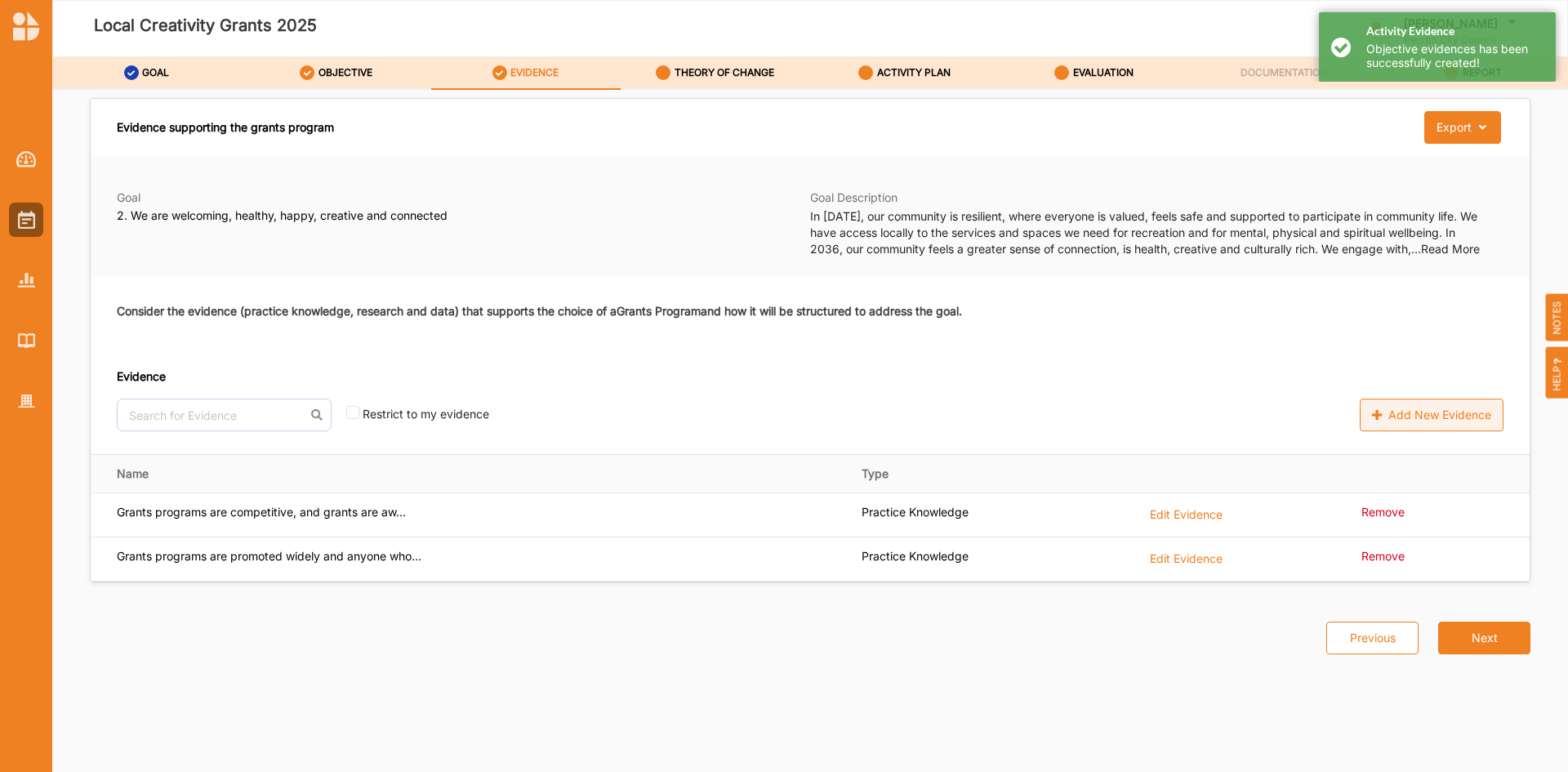
click at [1424, 409] on label "Add New Evidence" at bounding box center [1431, 415] width 144 height 33
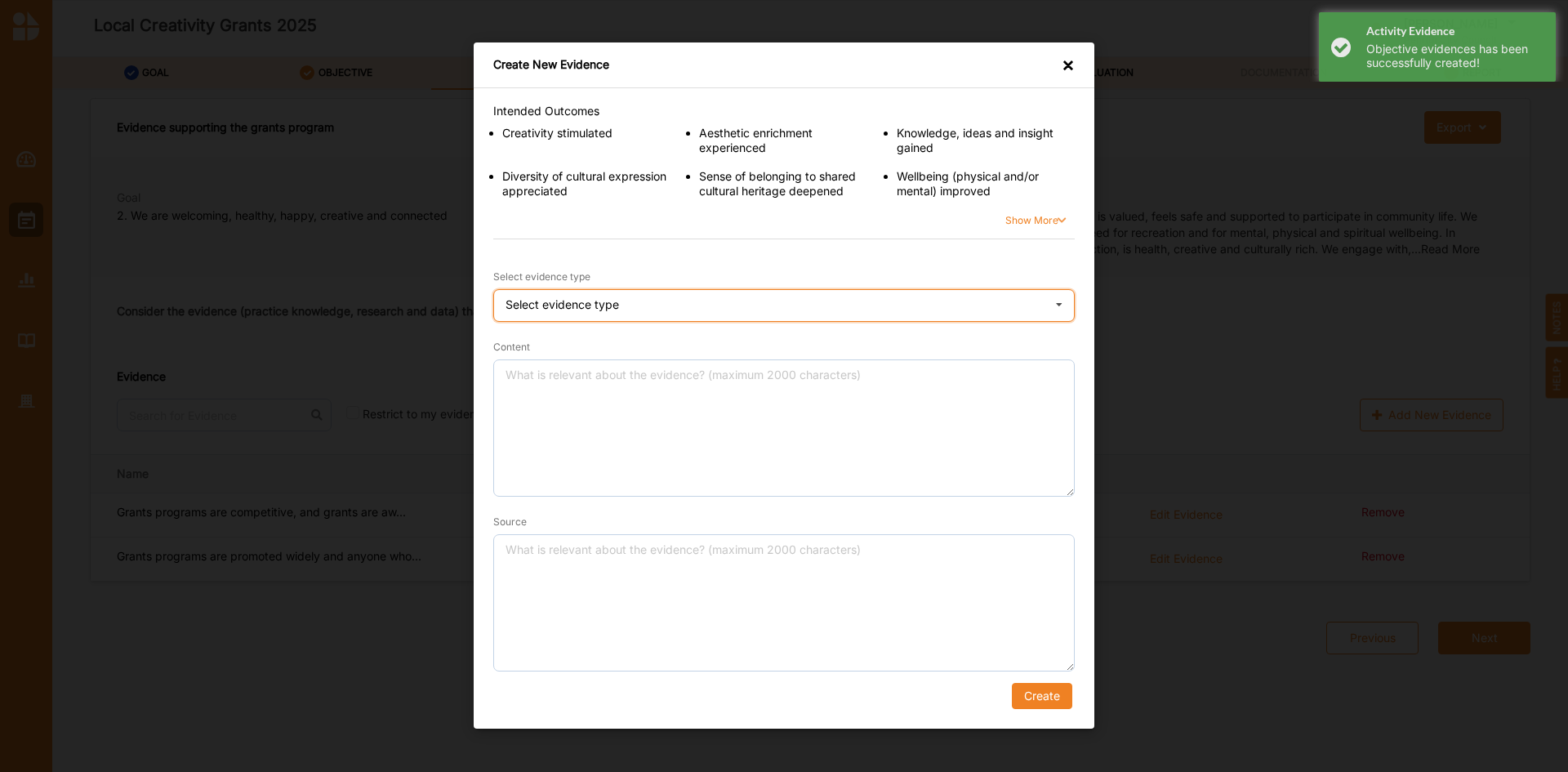
click at [1060, 302] on icon at bounding box center [1059, 307] width 25 height 33
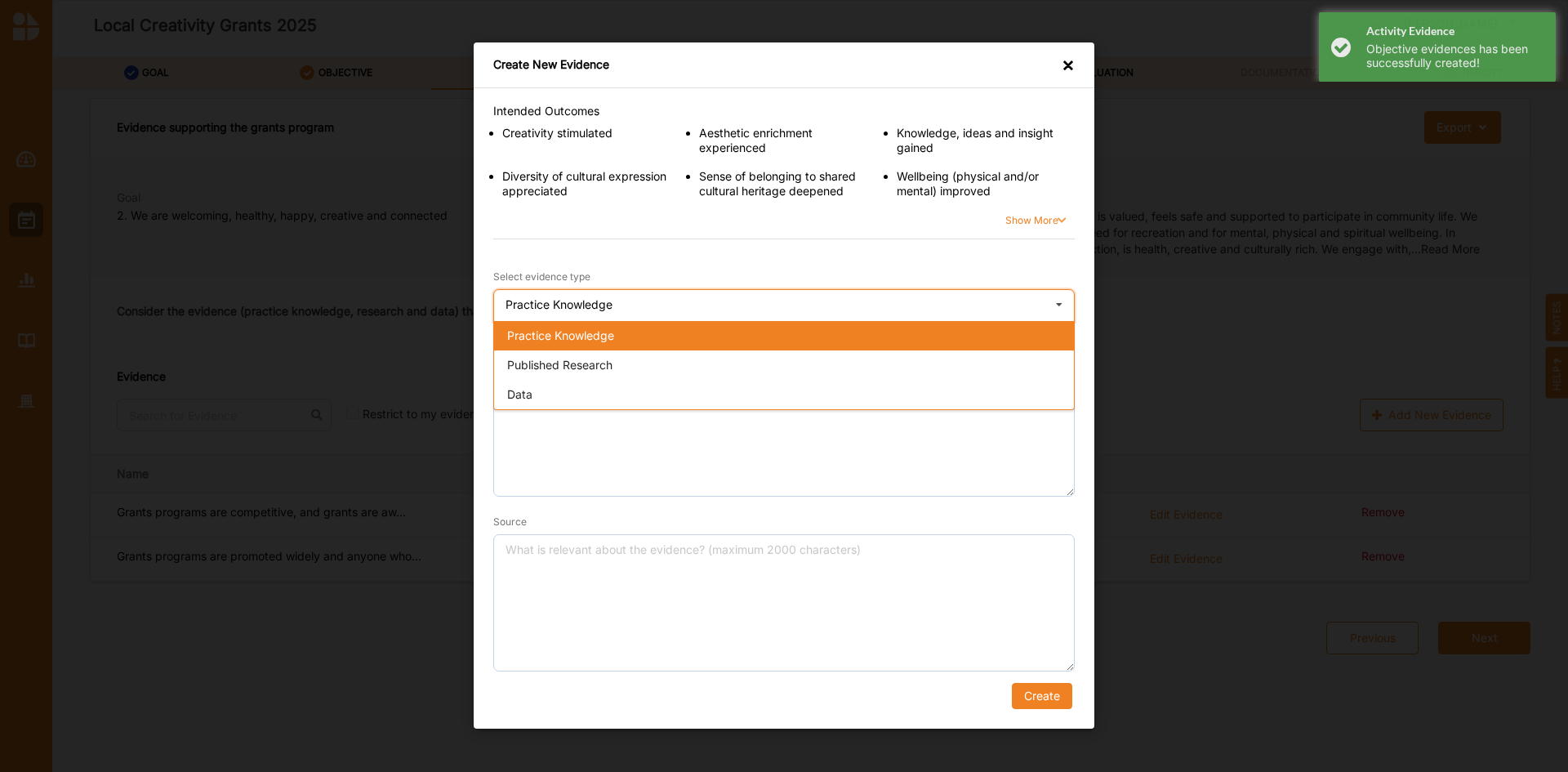
click at [635, 336] on div "Practice Knowledge" at bounding box center [784, 336] width 580 height 29
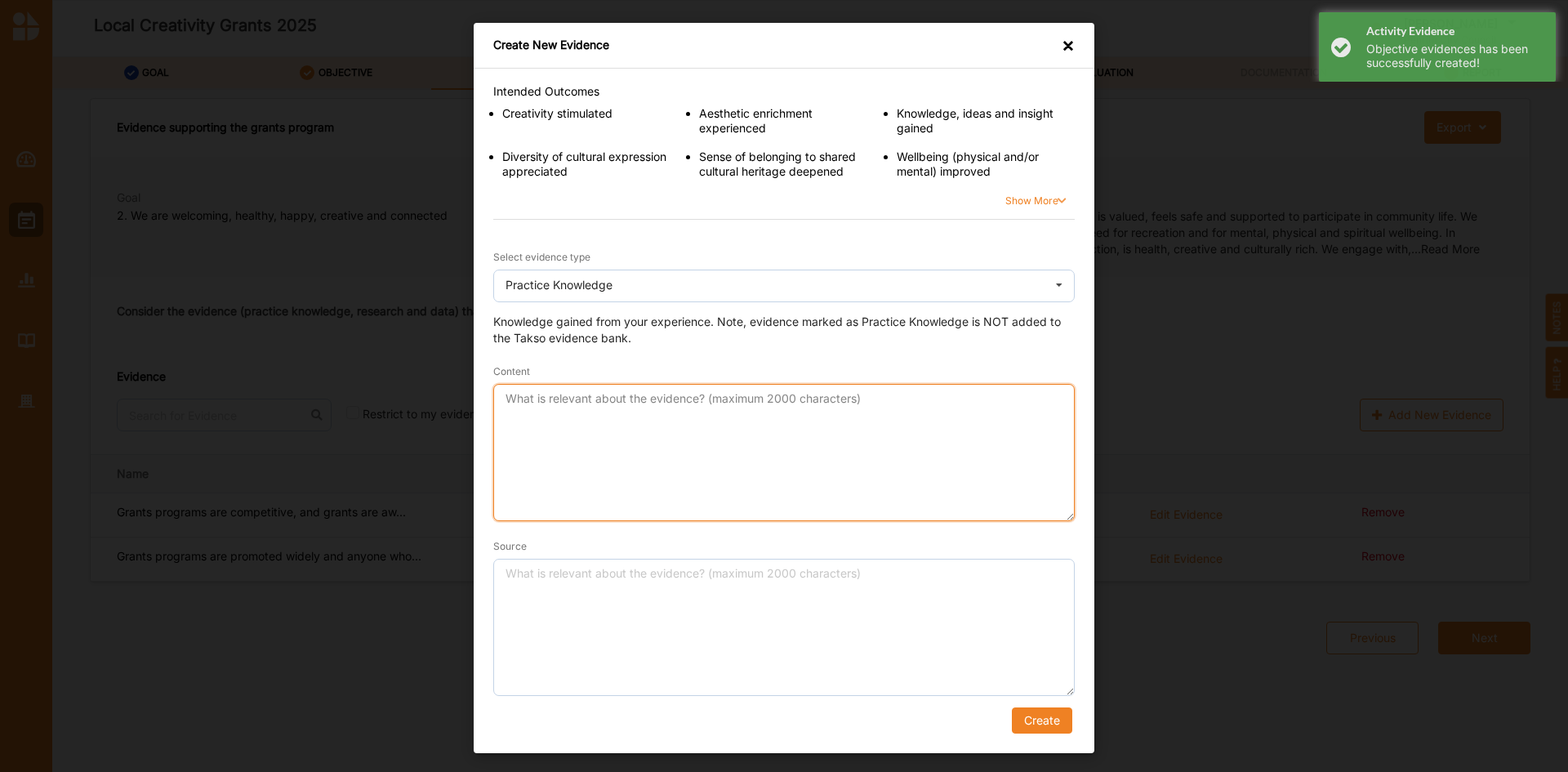
drag, startPoint x: 630, startPoint y: 413, endPoint x: 689, endPoint y: 400, distance: 60.4
click at [630, 414] on textarea "Content" at bounding box center [784, 453] width 581 height 138
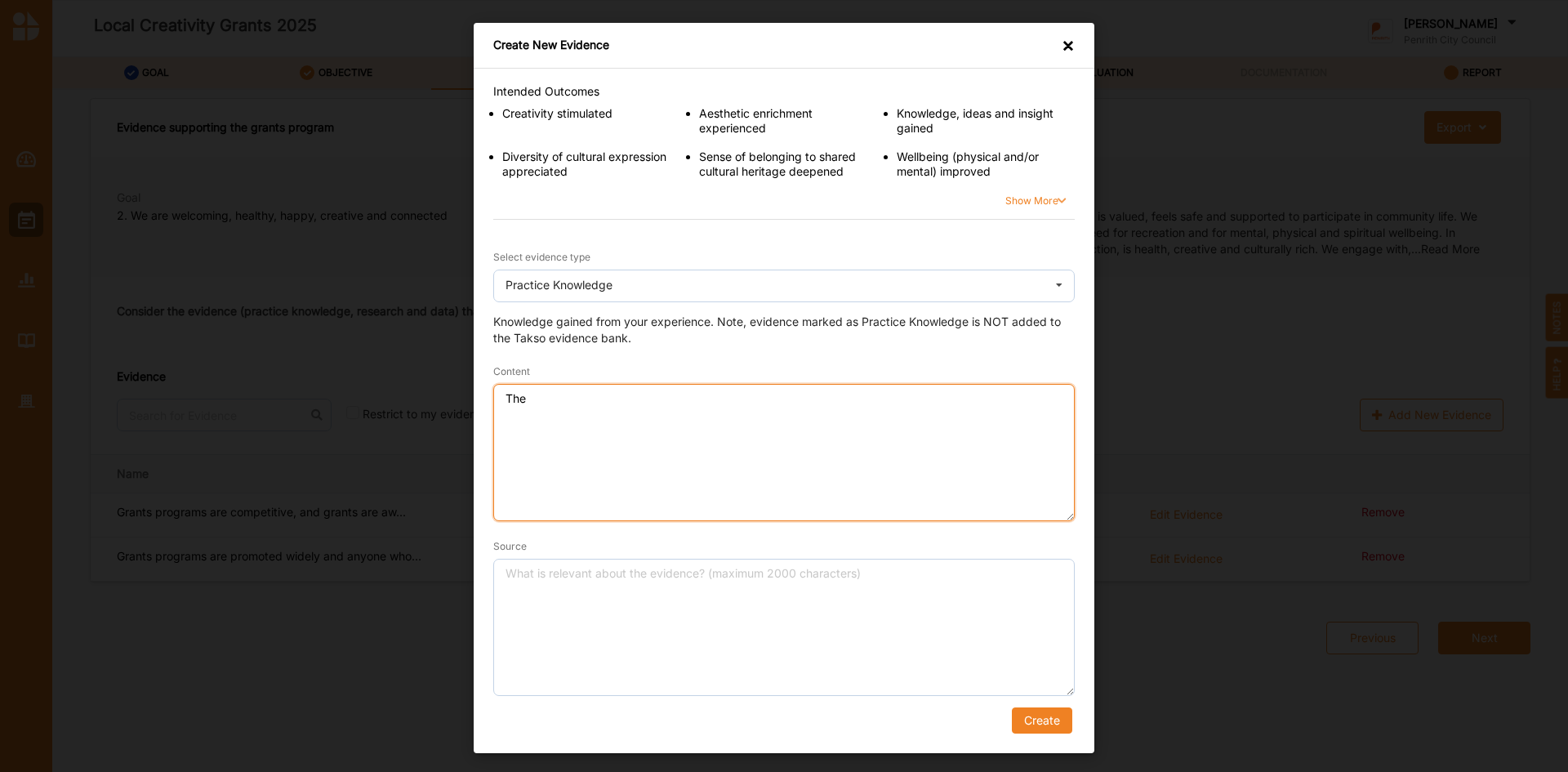
paste textarea "This is especially important because until now, Council has provided Subsidies …"
drag, startPoint x: 902, startPoint y: 397, endPoint x: 523, endPoint y: 386, distance: 379.2
click at [523, 386] on textarea "The This is especially important because until now, Council has provided Subsid…" at bounding box center [784, 453] width 581 height 138
click at [635, 396] on textarea "The Subsidies to Bands to the same 10 organisations for over 20 years." at bounding box center [784, 453] width 581 height 138
click at [983, 404] on textarea "The Subsidies to Bands policy saw Council provide funding to the same 10 organi…" at bounding box center [784, 453] width 581 height 138
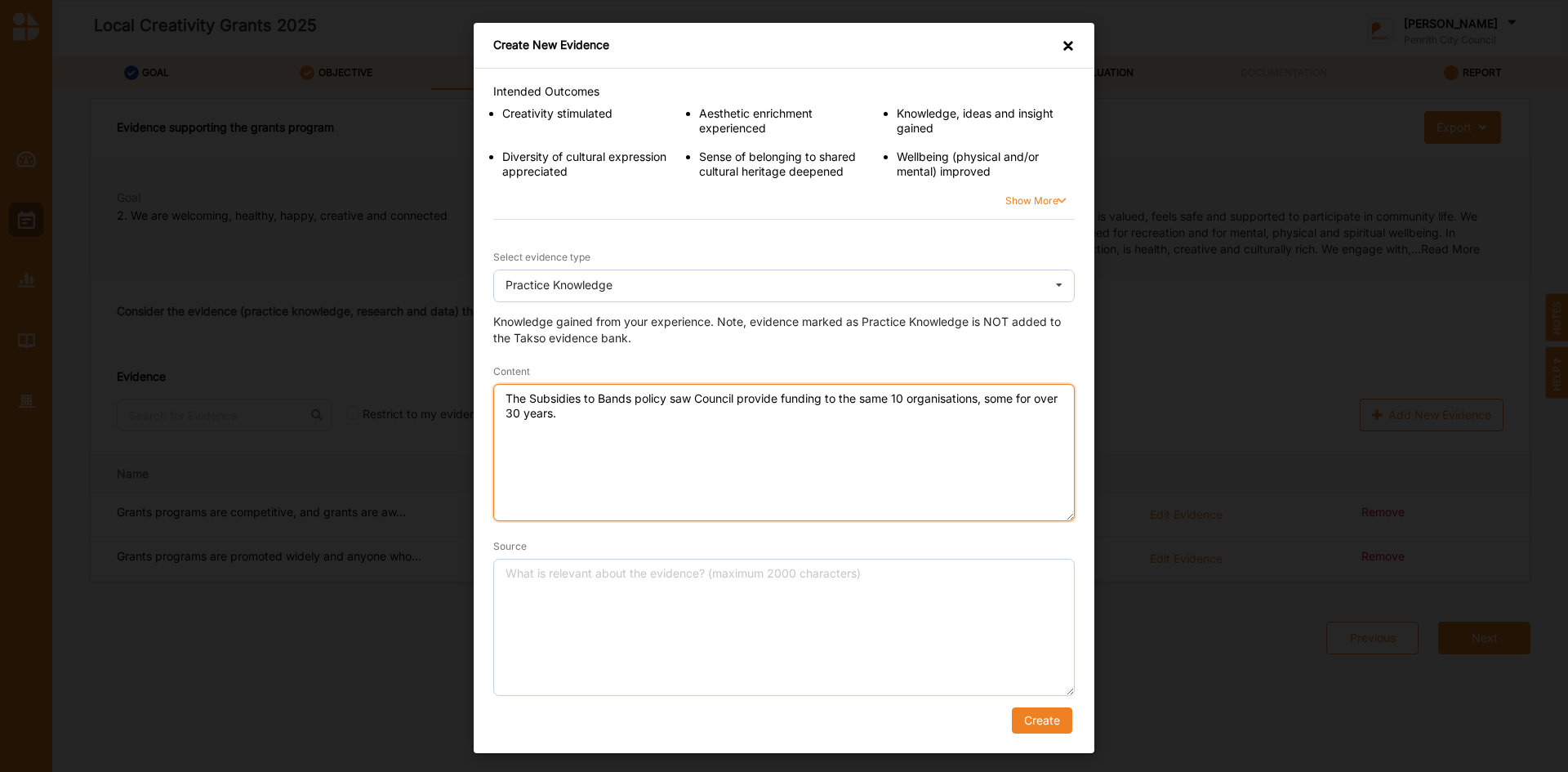
click at [549, 412] on textarea "The Subsidies to Bands policy saw Council provide funding to the same 10 organi…" at bounding box center [784, 453] width 581 height 138
drag, startPoint x: 992, startPoint y: 398, endPoint x: 994, endPoint y: 413, distance: 15.1
click at [994, 413] on textarea "The Subsidies to Bands policy saw Council provide funding to the same 10 organi…" at bounding box center [784, 453] width 581 height 138
click at [636, 401] on textarea "The Subsidies to Bands policy saw Council provide funding to the same 10 organi…" at bounding box center [784, 453] width 581 height 138
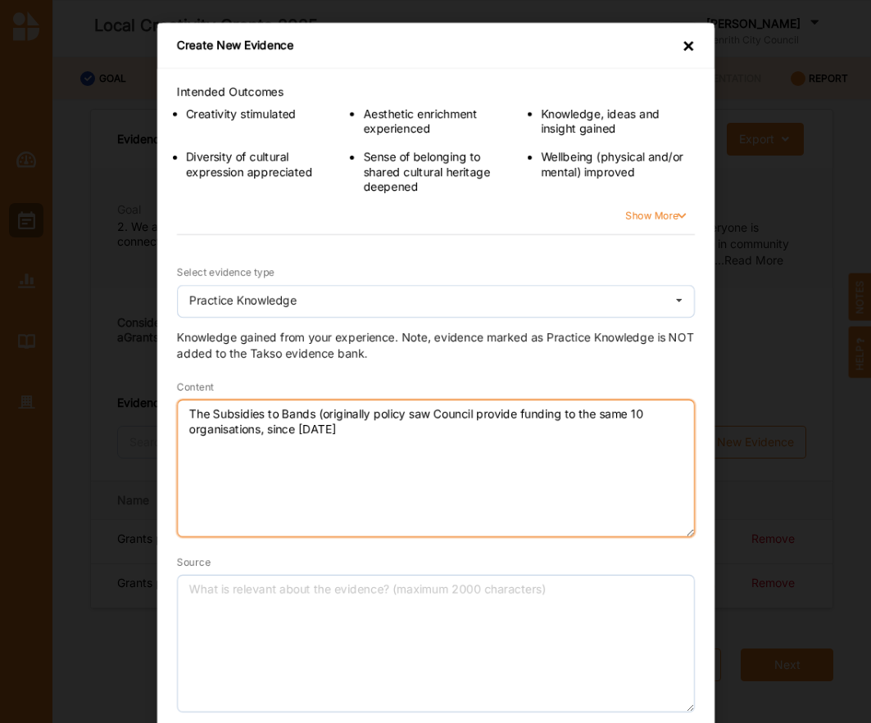
drag, startPoint x: 365, startPoint y: 413, endPoint x: 374, endPoint y: 414, distance: 8.2
click at [365, 413] on textarea "The Subsidies to Bands (originally policy saw Council provide funding to the sa…" at bounding box center [436, 469] width 518 height 138
click at [376, 416] on textarea "The Subsidies to Bands (originally policy saw Council provide funding to the sa…" at bounding box center [436, 469] width 518 height 138
click at [373, 415] on textarea "The Subsidies to Bands (originally policy saw Council provide funding to the sa…" at bounding box center [436, 469] width 518 height 138
paste textarea "The Local Bands, Orchestras and Theatre Groups Policy Document CD005"
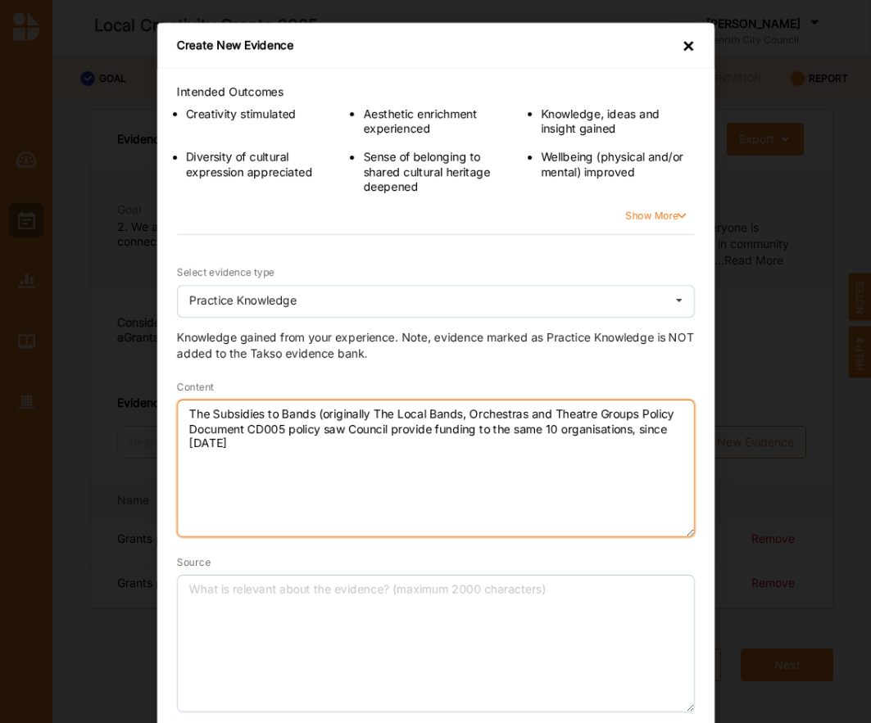
click at [397, 414] on textarea "The Subsidies to Bands (originally The Local Bands, Orchestras and Theatre Grou…" at bounding box center [436, 469] width 518 height 138
drag, startPoint x: 244, startPoint y: 427, endPoint x: 181, endPoint y: 428, distance: 63.1
click at [181, 428] on textarea "The Subsidies to Bands (originally Local Bands, Orchestras and Theatre Groups P…" at bounding box center [436, 469] width 518 height 138
click at [220, 430] on textarea "The Subsidies to Bands (originally Local Bands, Orchestras and Theatre Groups P…" at bounding box center [436, 469] width 518 height 138
drag, startPoint x: 210, startPoint y: 415, endPoint x: 311, endPoint y: 414, distance: 101.6
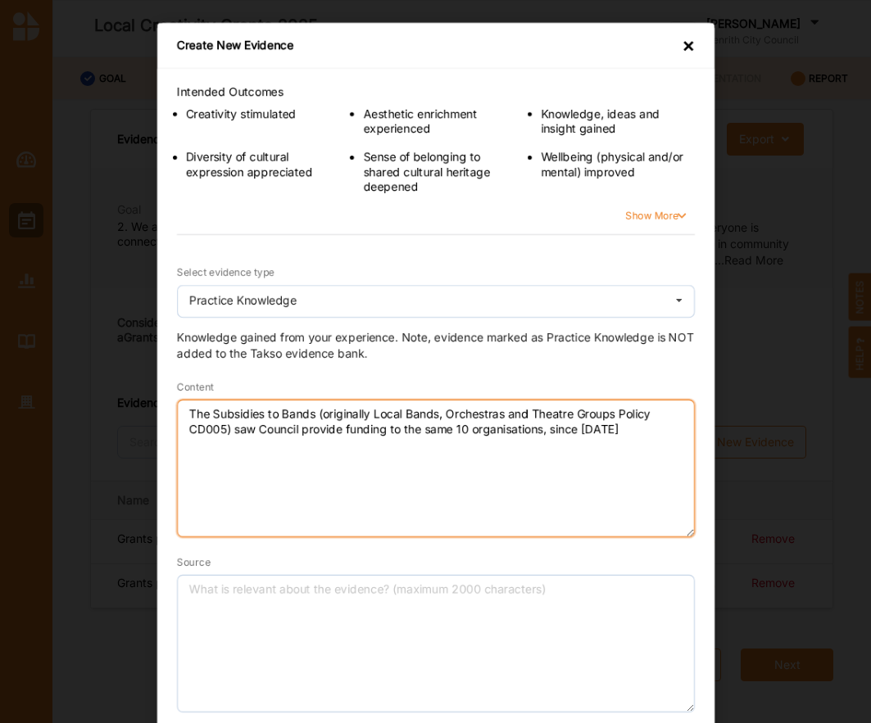
click at [311, 414] on textarea "The Subsidies to Bands (originally Local Bands, Orchestras and Theatre Groups P…" at bounding box center [436, 469] width 518 height 138
paste textarea "Performance Groups Program"
click at [342, 445] on textarea "The Subsidies to Performance Groups Policy CD004 (originally Local Bands, Orche…" at bounding box center [436, 469] width 518 height 138
click at [488, 430] on textarea "The Subsidies to Performance Groups Policy CD004 (originally Local Bands, Orche…" at bounding box center [436, 469] width 518 height 138
click at [573, 432] on textarea "The Subsidies to Performance Groups Policy CD004 (originally Local Bands, Orche…" at bounding box center [436, 469] width 518 height 138
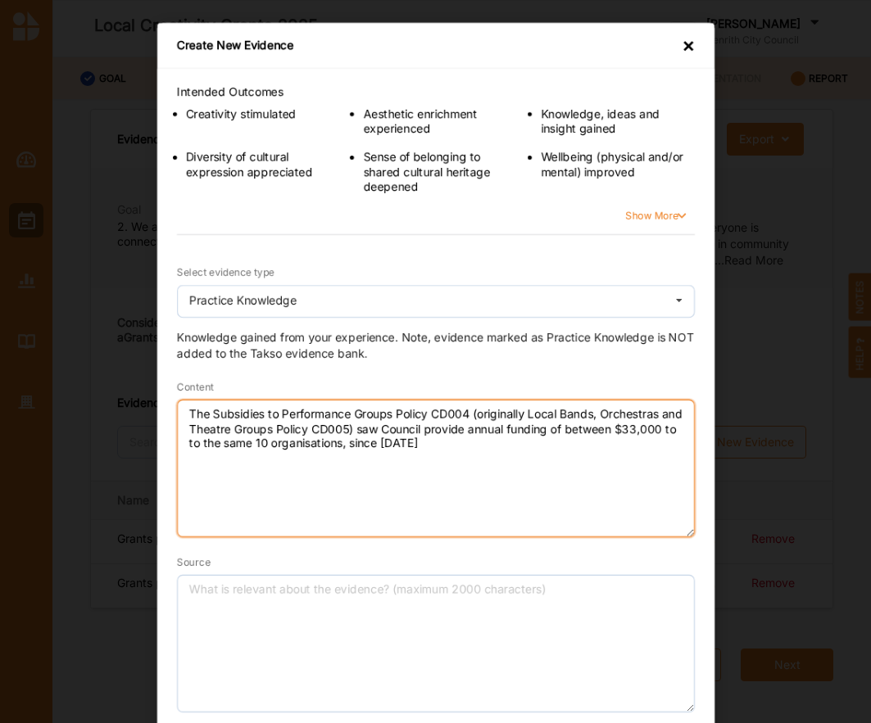
click at [618, 433] on textarea "The Subsidies to Performance Groups Policy CD004 (originally Local Bands, Orche…" at bounding box center [436, 469] width 518 height 138
click at [632, 428] on textarea "The Subsidies to Performance Groups Policy CD004 (originally Local Bands, Orche…" at bounding box center [436, 469] width 518 height 138
click at [578, 427] on textarea "The Subsidies to Performance Groups Policy CD004 (originally Local Bands, Orche…" at bounding box center [436, 469] width 518 height 138
click at [580, 426] on textarea "The Subsidies to Performance Groups Policy CD004 (originally Local Bands, Orche…" at bounding box center [436, 469] width 518 height 138
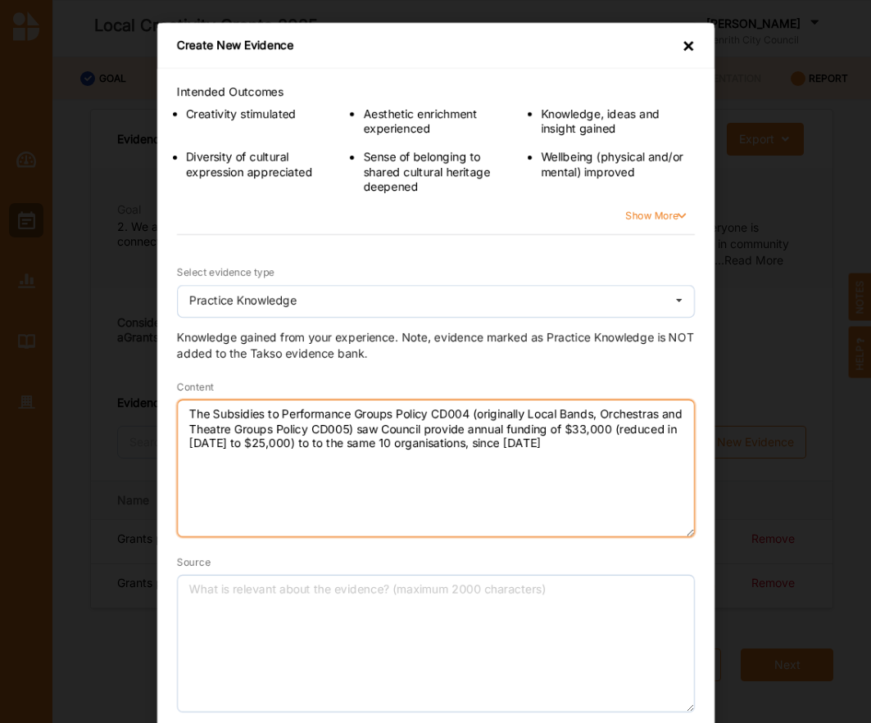
click at [587, 425] on textarea "The Subsidies to Performance Groups Policy CD004 (originally Local Bands, Orche…" at bounding box center [436, 469] width 518 height 138
click at [581, 429] on textarea "The Subsidies to Performance Groups Policy CD004 (originally Local Bands, Orche…" at bounding box center [436, 469] width 518 height 138
click at [592, 446] on textarea "The Subsidies to Performance Groups Policy CD004 (originally Local Bands, Orche…" at bounding box center [436, 469] width 518 height 138
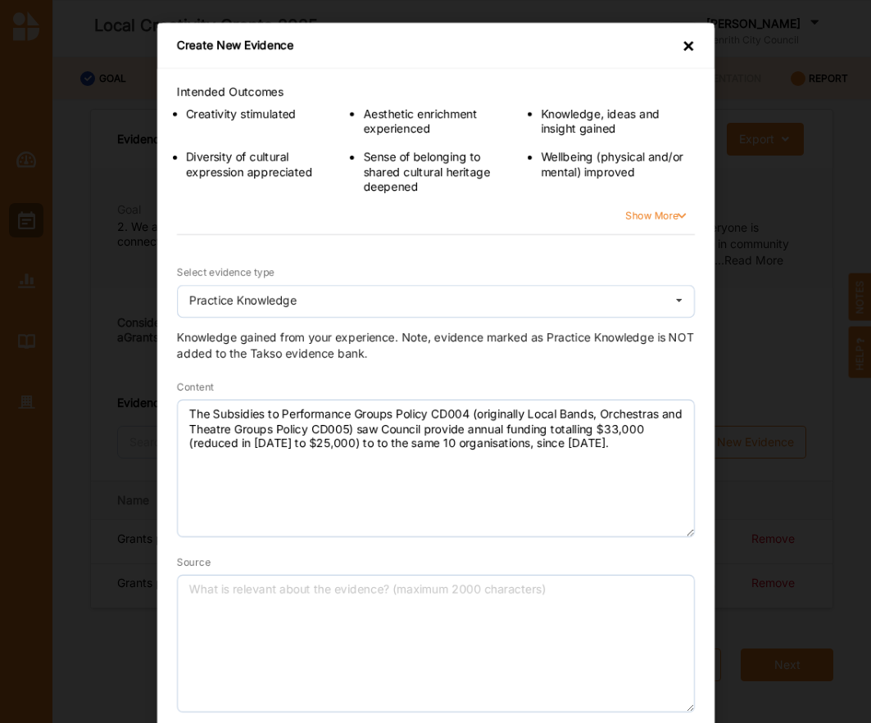
click at [569, 566] on div "Source" at bounding box center [436, 633] width 518 height 159
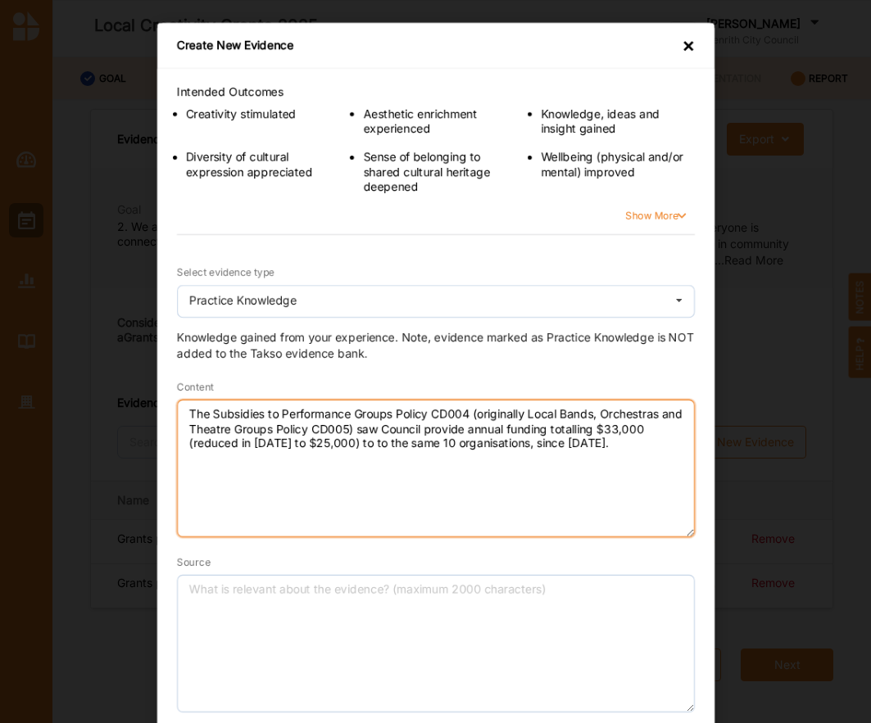
click at [598, 443] on textarea "The Subsidies to Performance Groups Policy CD004 (originally Local Bands, Orche…" at bounding box center [436, 469] width 518 height 138
click at [362, 438] on textarea "The Subsidies to Performance Groups Policy CD004 (originally Local Bands, Orche…" at bounding box center [436, 469] width 518 height 138
click at [674, 440] on textarea "The Subsidies to Performance Groups Policy CD004 (originally Local Bands, Orche…" at bounding box center [436, 469] width 518 height 138
click at [227, 469] on textarea "The Subsidies to Performance Groups Policy CD004 (originally Local Bands, Orche…" at bounding box center [436, 469] width 518 height 138
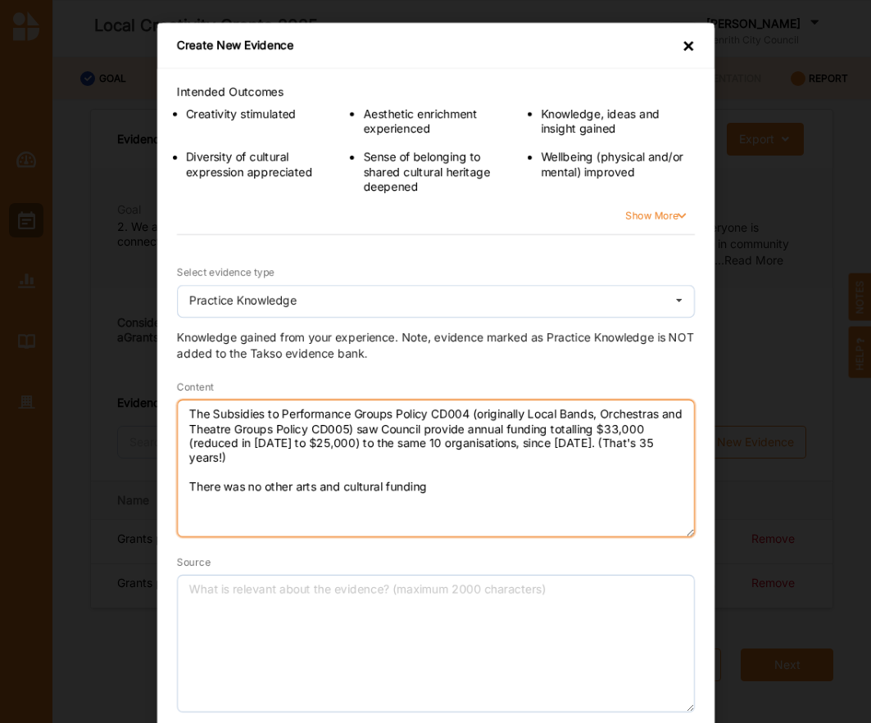
click at [447, 475] on textarea "The Subsidies to Performance Groups Policy CD004 (originally Local Bands, Orche…" at bounding box center [436, 469] width 518 height 138
click at [238, 484] on textarea "The Subsidies to Performance Groups Policy CD004 (originally Local Bands, Orche…" at bounding box center [436, 469] width 518 height 138
click at [287, 486] on textarea "The Subsidies to Performance Groups Policy CD004 (originally Local Bands, Orche…" at bounding box center [436, 469] width 518 height 138
click at [476, 482] on textarea "The Subsidies to Performance Groups Policy CD004 (originally Local Bands, Orche…" at bounding box center [436, 469] width 518 height 138
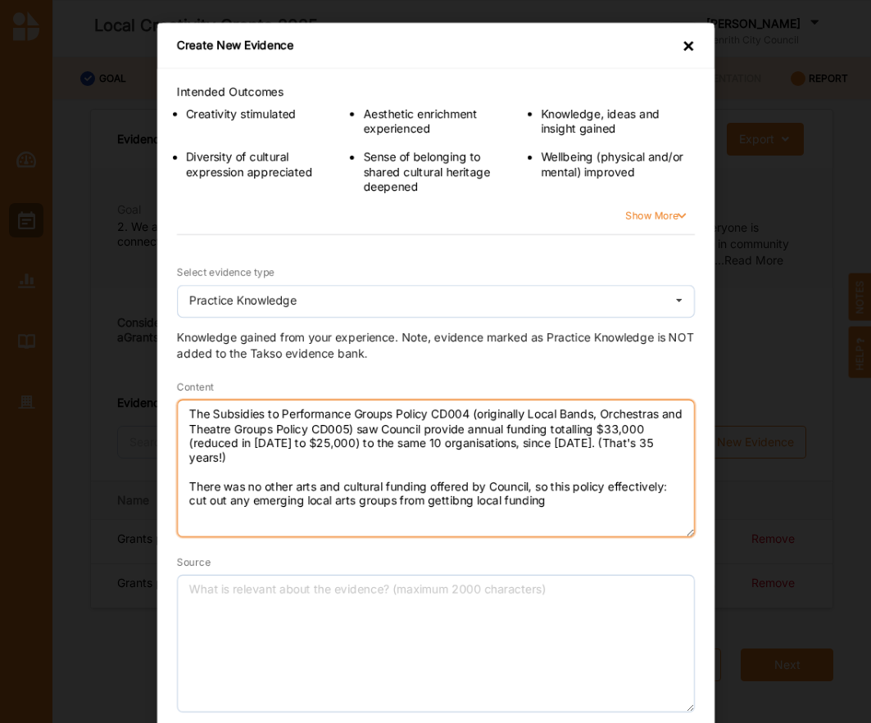
click at [460, 486] on textarea "The Subsidies to Performance Groups Policy CD004 (originally Local Bands, Orche…" at bounding box center [436, 469] width 518 height 138
click at [449, 487] on textarea "The Subsidies to Performance Groups Policy CD004 (originally Local Bands, Orche…" at bounding box center [436, 469] width 518 height 138
drag, startPoint x: 183, startPoint y: 485, endPoint x: 222, endPoint y: 484, distance: 39.3
click at [222, 484] on textarea "The Subsidies to Performance Groups Policy CD004 (originally Local Bands, Orche…" at bounding box center [436, 469] width 518 height 138
click at [280, 483] on textarea "The Subsidies to Performance Groups Policy CD004 (originally Local Bands, Orche…" at bounding box center [436, 469] width 518 height 138
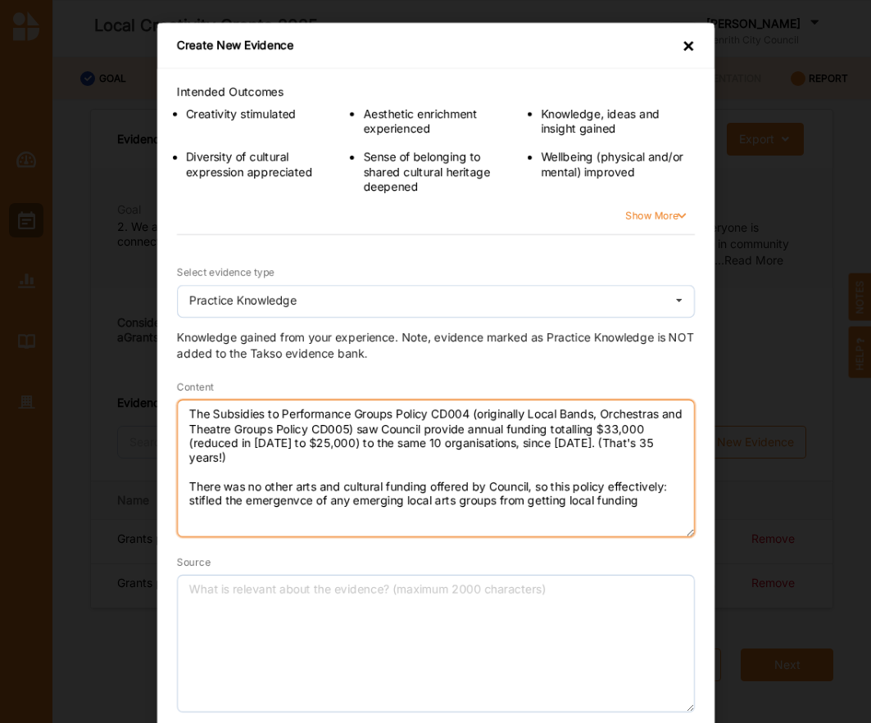
click at [289, 488] on textarea "The Subsidies to Performance Groups Policy CD004 (originally Local Bands, Orche…" at bounding box center [436, 469] width 518 height 138
drag, startPoint x: 320, startPoint y: 487, endPoint x: 392, endPoint y: 488, distance: 71.3
click at [392, 488] on textarea "The Subsidies to Performance Groups Policy CD004 (originally Local Bands, Orche…" at bounding box center [436, 469] width 518 height 138
drag, startPoint x: 446, startPoint y: 487, endPoint x: 587, endPoint y: 488, distance: 140.1
click at [587, 488] on textarea "The Subsidies to Performance Groups Policy CD004 (originally Local Bands, Orche…" at bounding box center [436, 469] width 518 height 138
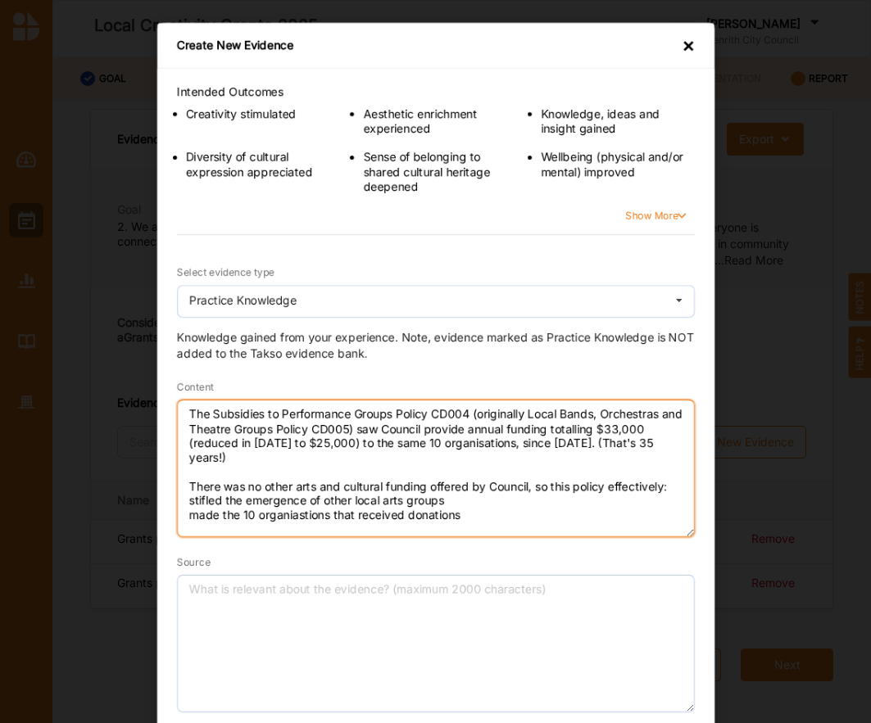
click at [549, 429] on textarea "The Subsidies to Performance Groups Policy CD004 (originally Local Bands, Orche…" at bounding box center [436, 469] width 518 height 138
click at [559, 453] on textarea "The Subsidies to Performance Groups Policy CD004 (originally Local Bands, Orche…" at bounding box center [436, 469] width 518 height 138
click at [280, 516] on textarea "The Subsidies to Performance Groups Policy CD004 (originally Local Bands, Orche…" at bounding box center [436, 469] width 518 height 138
click at [304, 518] on textarea "The Subsidies to Performance Groups Policy CD004 (originally Local Bands, Orche…" at bounding box center [436, 469] width 518 height 138
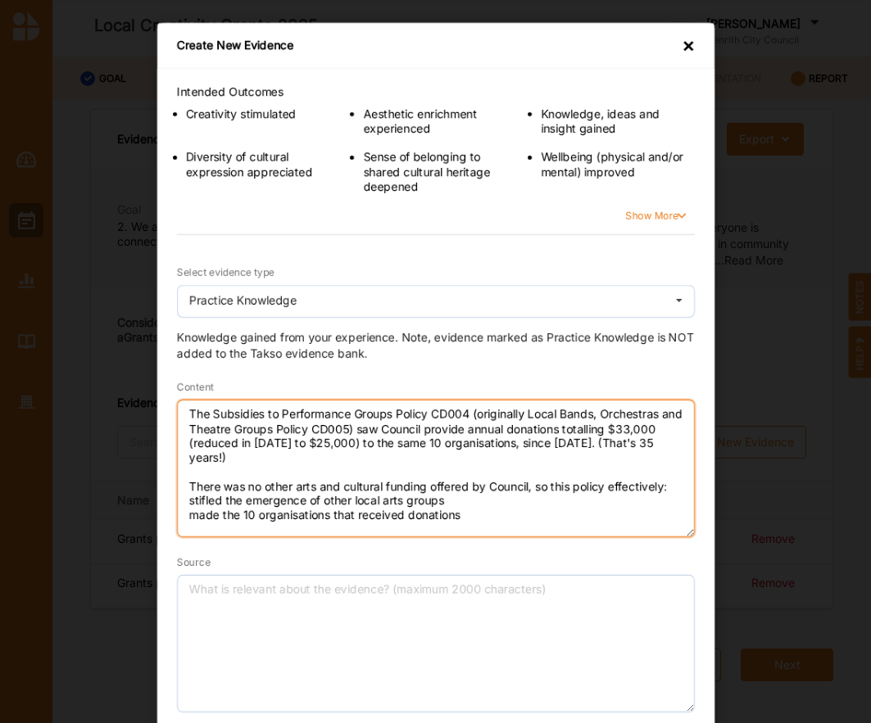
drag, startPoint x: 296, startPoint y: 500, endPoint x: 462, endPoint y: 513, distance: 166.8
click at [462, 513] on textarea "The Subsidies to Performance Groups Policy CD004 (originally Local Bands, Orche…" at bounding box center [436, 469] width 518 height 138
click at [458, 517] on textarea "The Subsidies to Performance Groups Policy CD004 (originally Local Bands, Orche…" at bounding box center [436, 469] width 518 height 138
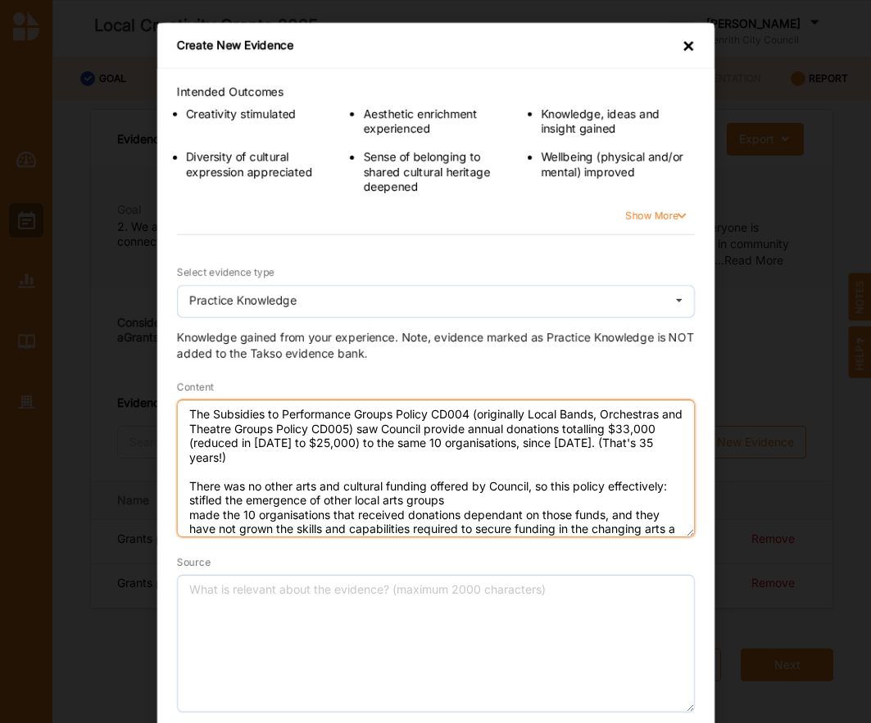
scroll to position [14, 0]
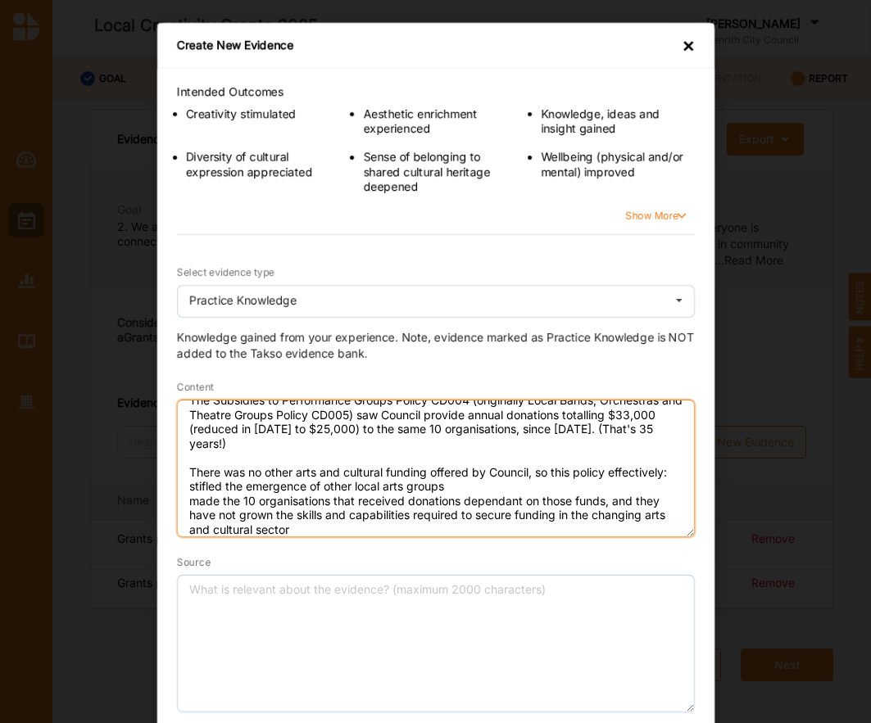
click at [576, 514] on textarea "The Subsidies to Performance Groups Policy CD004 (originally Local Bands, Orche…" at bounding box center [436, 469] width 518 height 138
click at [611, 515] on textarea "The Subsidies to Performance Groups Policy CD004 (originally Local Bands, Orche…" at bounding box center [436, 469] width 518 height 138
click at [497, 529] on textarea "The Subsidies to Performance Groups Policy CD004 (originally Local Bands, Orche…" at bounding box center [436, 469] width 518 height 138
click at [591, 512] on textarea "The Subsidies to Performance Groups Policy CD004 (originally Local Bands, Orche…" at bounding box center [436, 469] width 518 height 138
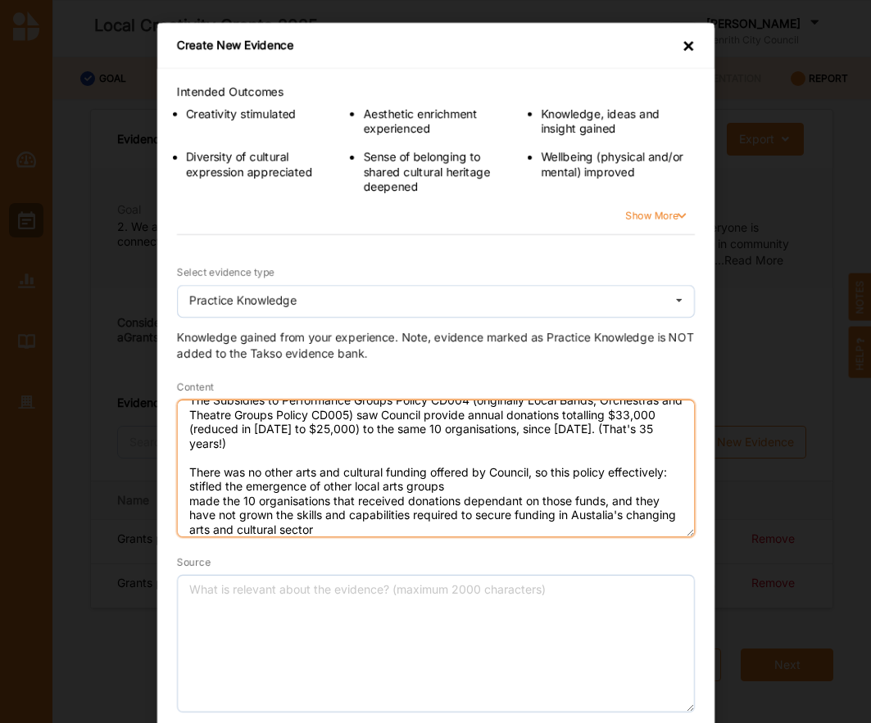
click at [596, 517] on textarea "The Subsidies to Performance Groups Policy CD004 (originally Local Bands, Orche…" at bounding box center [436, 469] width 518 height 138
click at [573, 530] on textarea "The Subsidies to Performance Groups Policy CD004 (originally Local Bands, Orche…" at bounding box center [436, 469] width 518 height 138
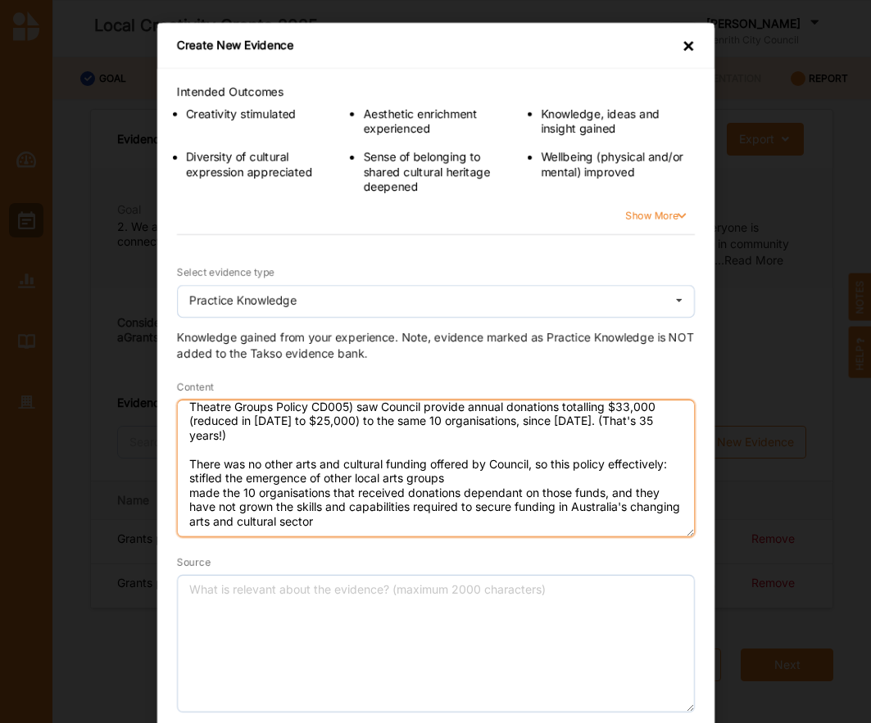
drag, startPoint x: 380, startPoint y: 520, endPoint x: 175, endPoint y: 462, distance: 212.9
click at [177, 462] on textarea "The Subsidies to Performance Groups Policy CD004 (originally Local Bands, Orche…" at bounding box center [436, 469] width 518 height 138
click at [321, 463] on textarea "The Subsidies to Performance Groups Policy CD004 (originally Local Bands, Orche…" at bounding box center [436, 469] width 518 height 138
click at [187, 452] on textarea "The Subsidies to Performance Groups Policy CD004 (originally Local Bands, Orche…" at bounding box center [436, 469] width 518 height 138
drag, startPoint x: 338, startPoint y: 479, endPoint x: 265, endPoint y: 481, distance: 72.1
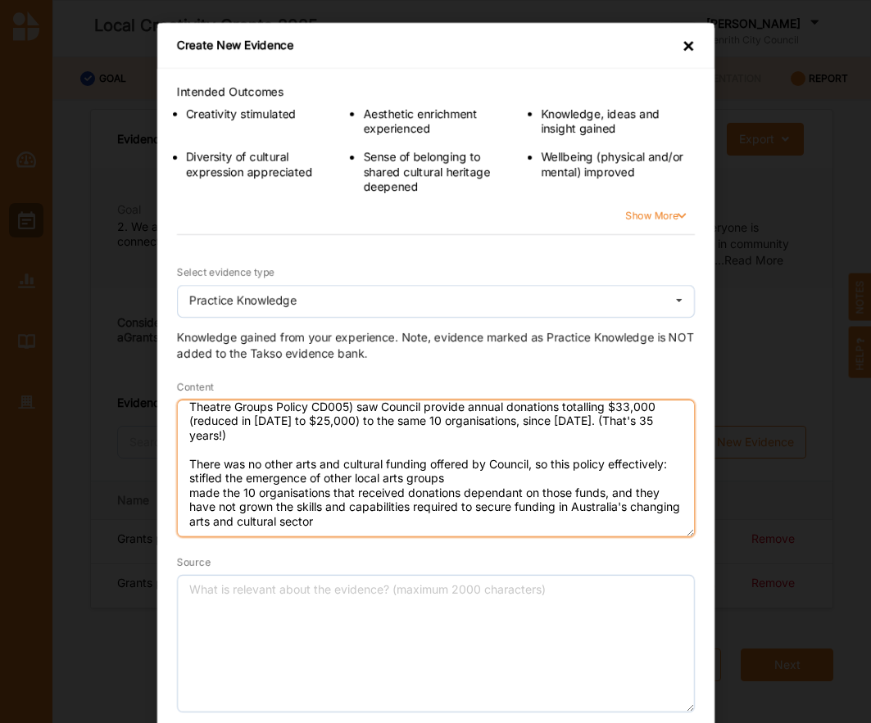
click at [335, 481] on textarea "The Subsidies to Performance Groups Policy CD004 (originally Local Bands, Orche…" at bounding box center [436, 469] width 518 height 138
drag, startPoint x: 174, startPoint y: 472, endPoint x: 196, endPoint y: 469, distance: 21.4
click at [177, 471] on textarea "The Subsidies to Performance Groups Policy CD004 (originally Local Bands, Orche…" at bounding box center [436, 469] width 518 height 138
click at [184, 488] on textarea "The Subsidies to Performance Groups Policy CD004 (originally Local Bands, Orche…" at bounding box center [436, 469] width 518 height 138
click at [237, 497] on textarea "The Subsidies to Performance Groups Policy CD004 (originally Local Bands, Orche…" at bounding box center [436, 469] width 518 height 138
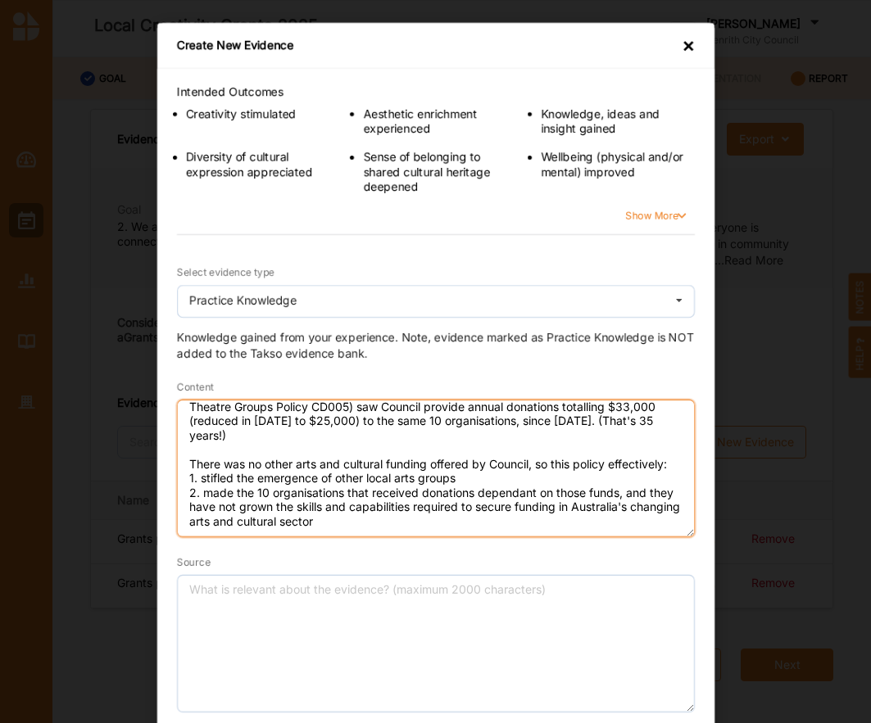
click at [263, 498] on textarea "The Subsidies to Performance Groups Policy CD004 (originally Local Bands, Orche…" at bounding box center [436, 469] width 518 height 138
click at [357, 498] on textarea "The Subsidies to Performance Groups Policy CD004 (originally Local Bands, Orche…" at bounding box center [436, 469] width 518 height 138
drag, startPoint x: 411, startPoint y: 513, endPoint x: 655, endPoint y: 519, distance: 243.4
click at [655, 519] on textarea "The Subsidies to Performance Groups Policy CD004 (originally Local Bands, Orche…" at bounding box center [436, 469] width 518 height 138
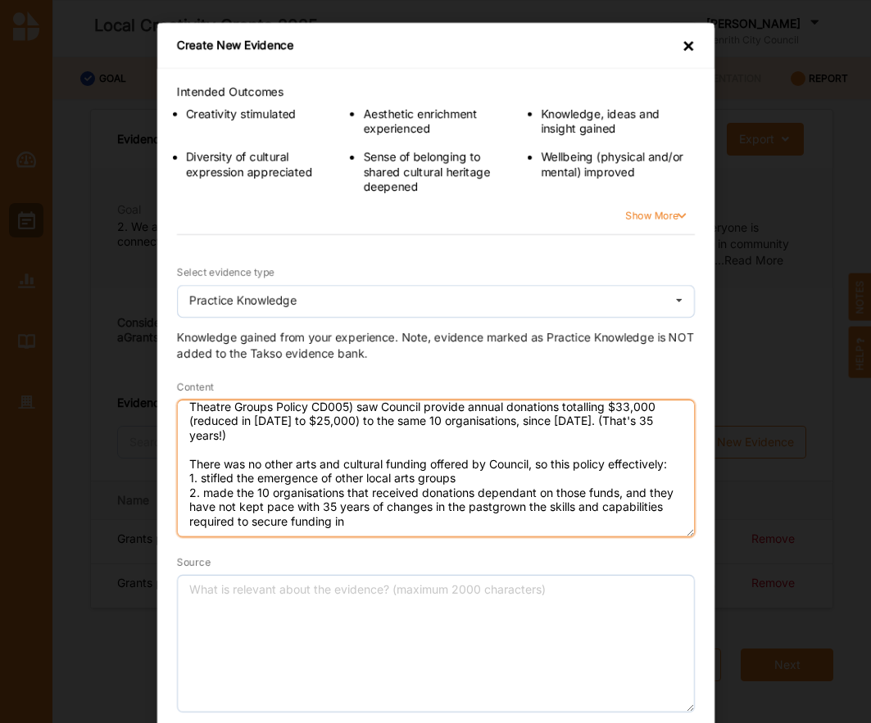
click at [466, 503] on textarea "The Subsidies to Performance Groups Policy CD004 (originally Local Bands, Orche…" at bounding box center [436, 469] width 518 height 138
paste textarea "Australia's changing arts and cultural sector"
click at [537, 498] on textarea "The Subsidies to Performance Groups Policy CD004 (originally Local Bands, Orche…" at bounding box center [436, 469] width 518 height 138
click at [658, 496] on textarea "The Subsidies to Performance Groups Policy CD004 (originally Local Bands, Orche…" at bounding box center [436, 469] width 518 height 138
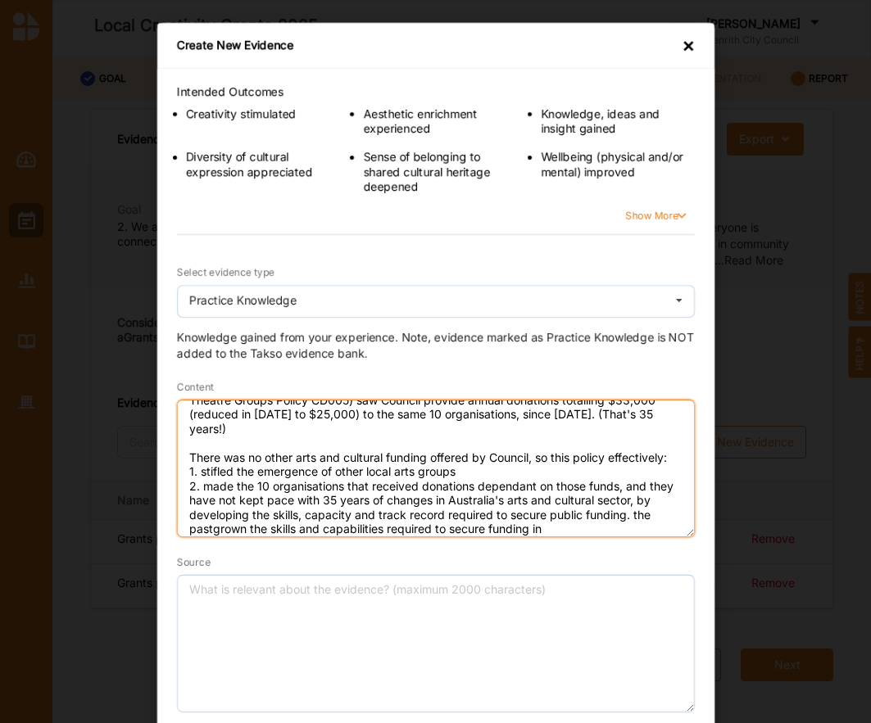
click at [600, 514] on textarea "The Subsidies to Performance Groups Policy CD004 (originally Local Bands, Orche…" at bounding box center [436, 469] width 518 height 138
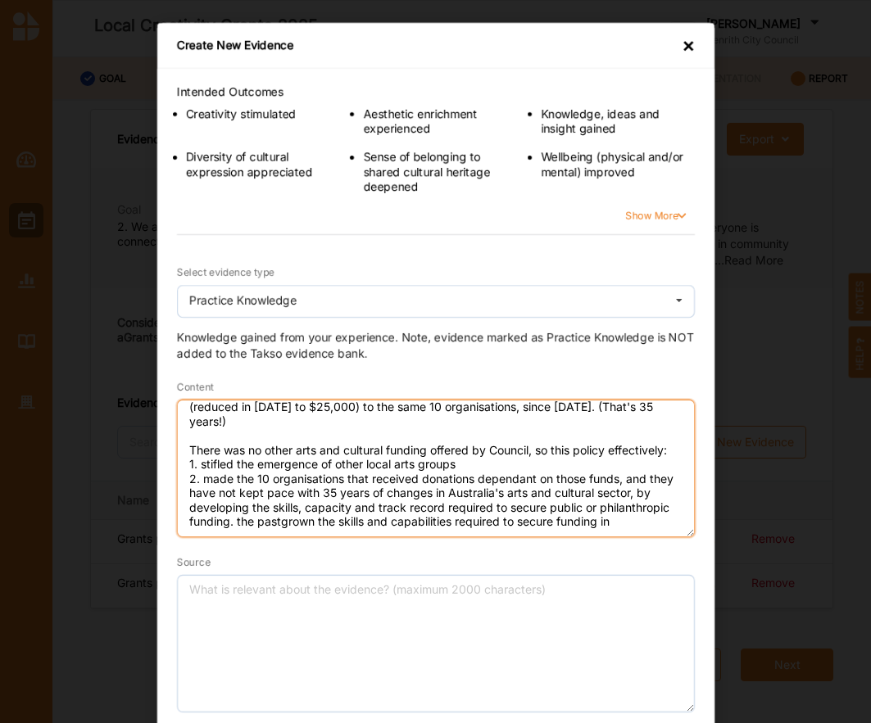
drag, startPoint x: 306, startPoint y: 528, endPoint x: 619, endPoint y: 509, distance: 313.6
click at [619, 509] on textarea "The Subsidies to Performance Groups Policy CD004 (originally Local Bands, Orche…" at bounding box center [436, 469] width 518 height 138
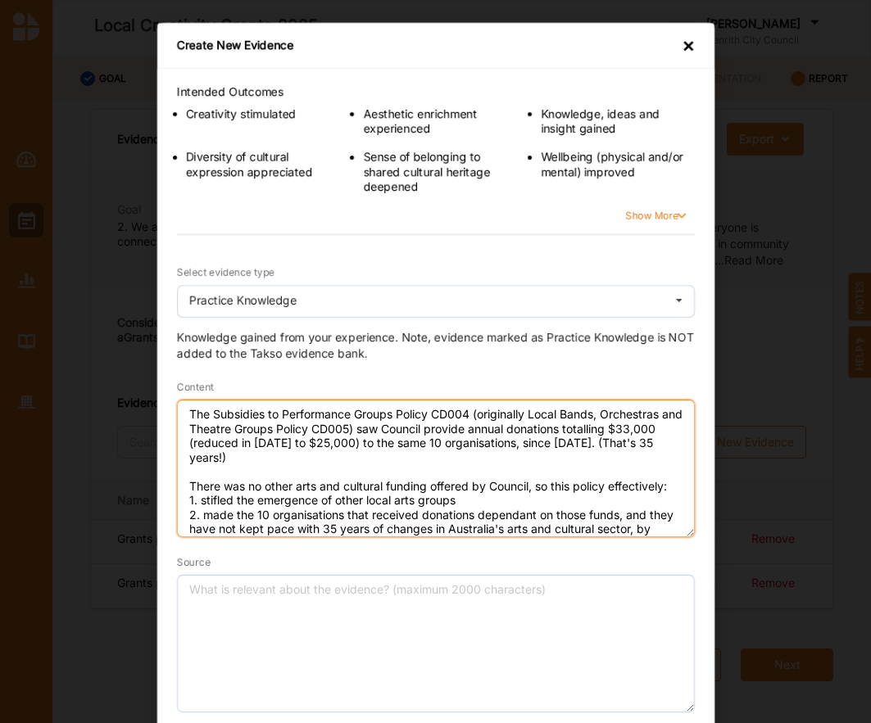
click at [286, 462] on textarea "The Subsidies to Performance Groups Policy CD004 (originally Local Bands, Orche…" at bounding box center [436, 469] width 518 height 138
type textarea "The Subsidies to Performance Groups Policy CD004 (originally Local Bands, Orche…"
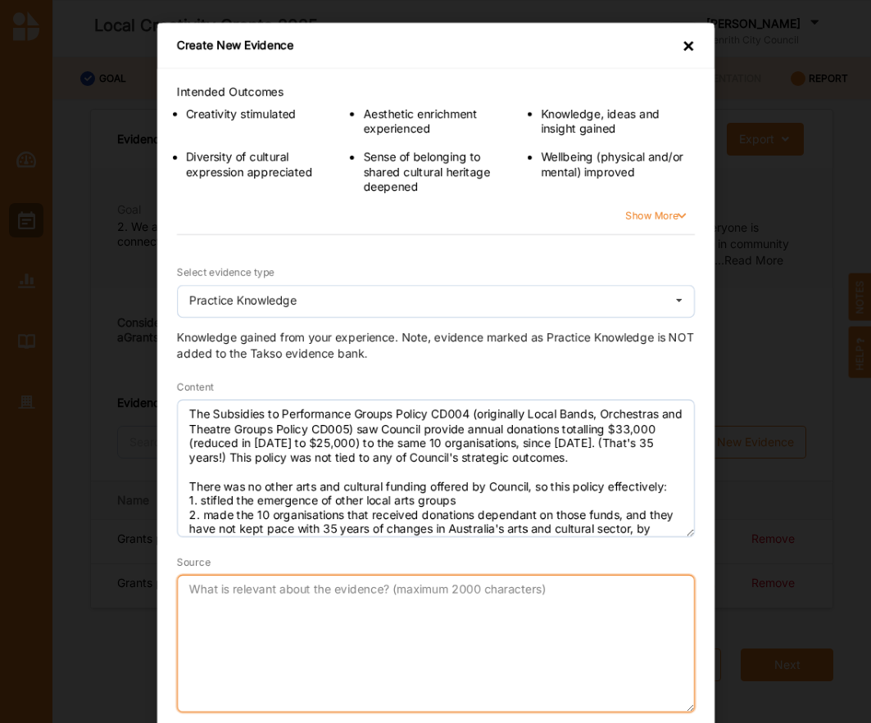
click at [519, 583] on textarea "Source" at bounding box center [436, 644] width 518 height 138
type textarea "[PERSON_NAME]"
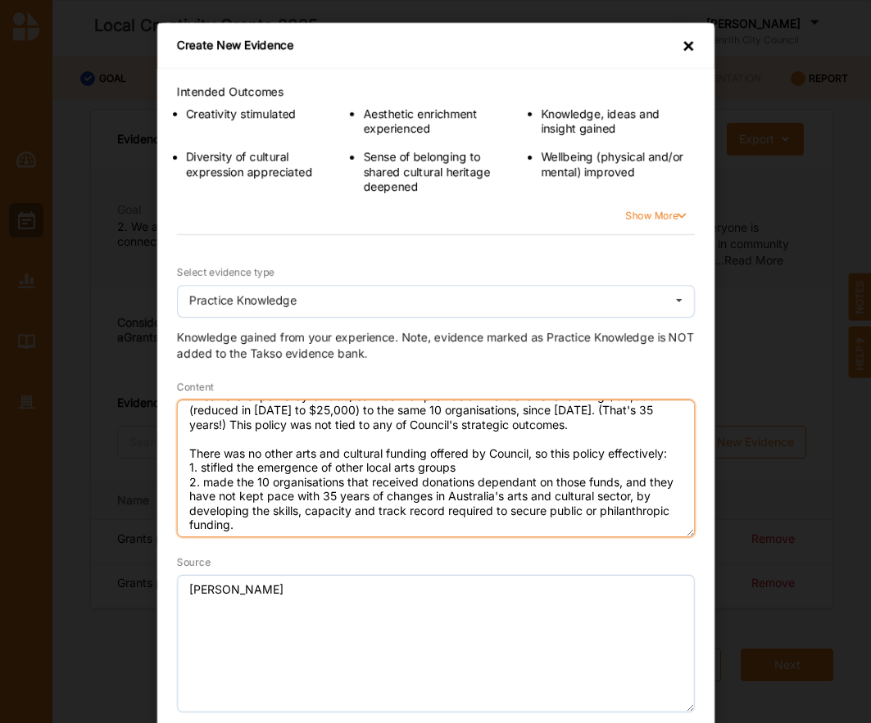
scroll to position [50, 0]
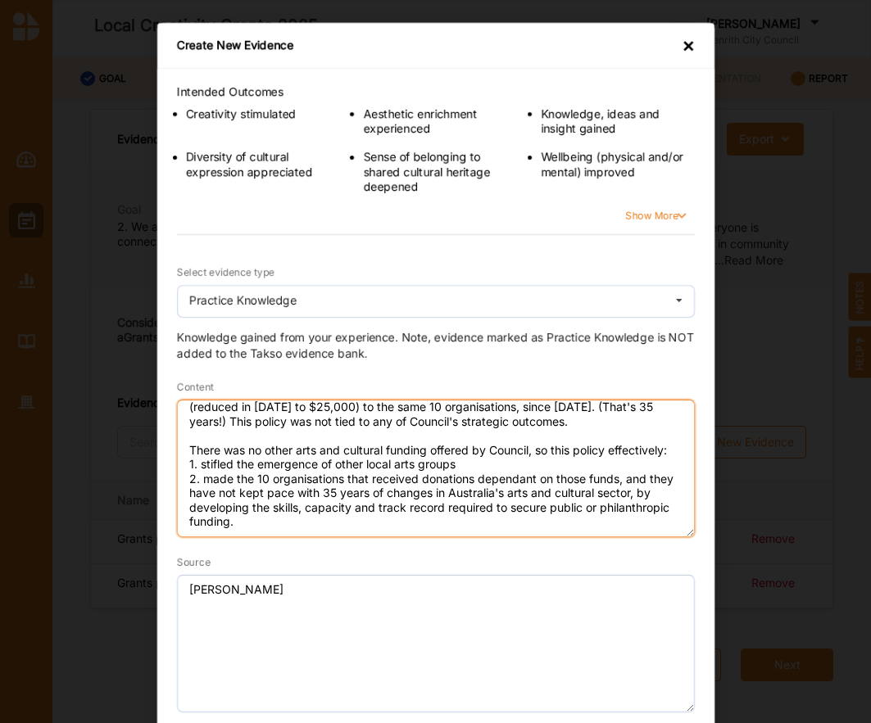
click at [458, 452] on textarea "The Subsidies to Performance Groups Policy CD004 (originally Local Bands, Orche…" at bounding box center [436, 469] width 518 height 138
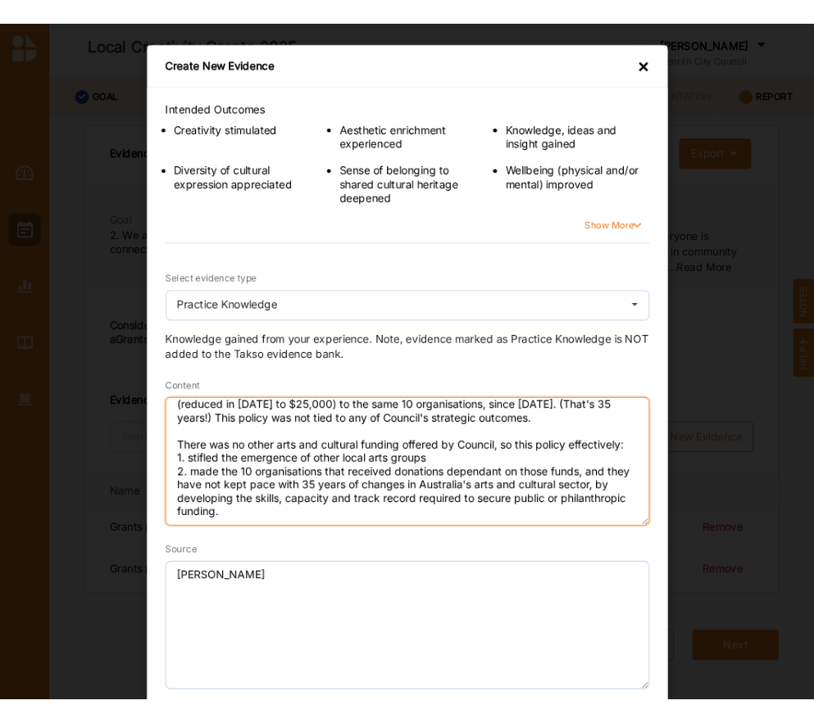
scroll to position [47, 0]
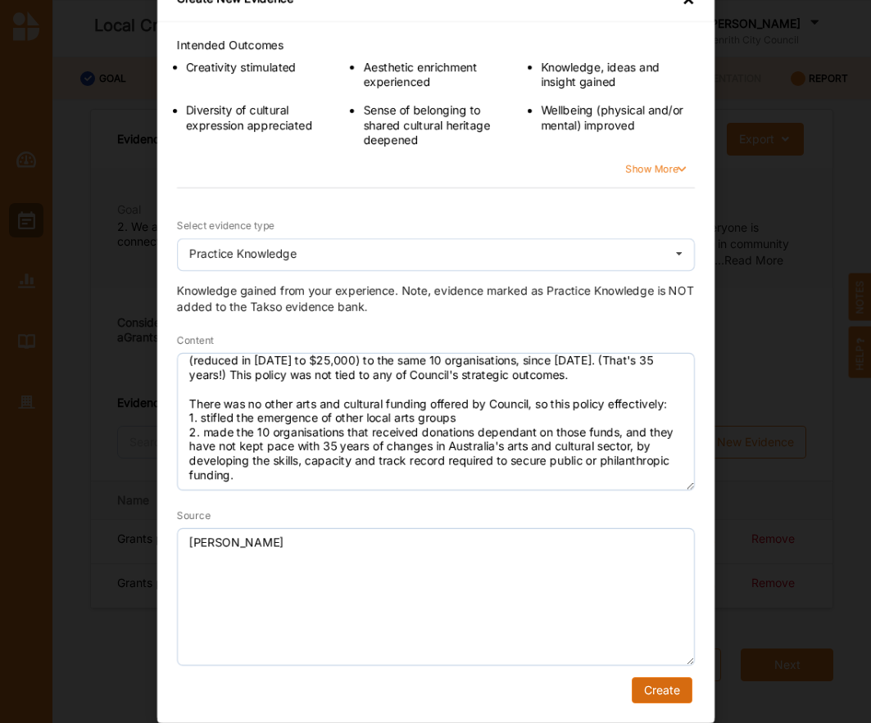
click at [677, 696] on button "Create" at bounding box center [661, 691] width 61 height 26
